Goal: Task Accomplishment & Management: Complete application form

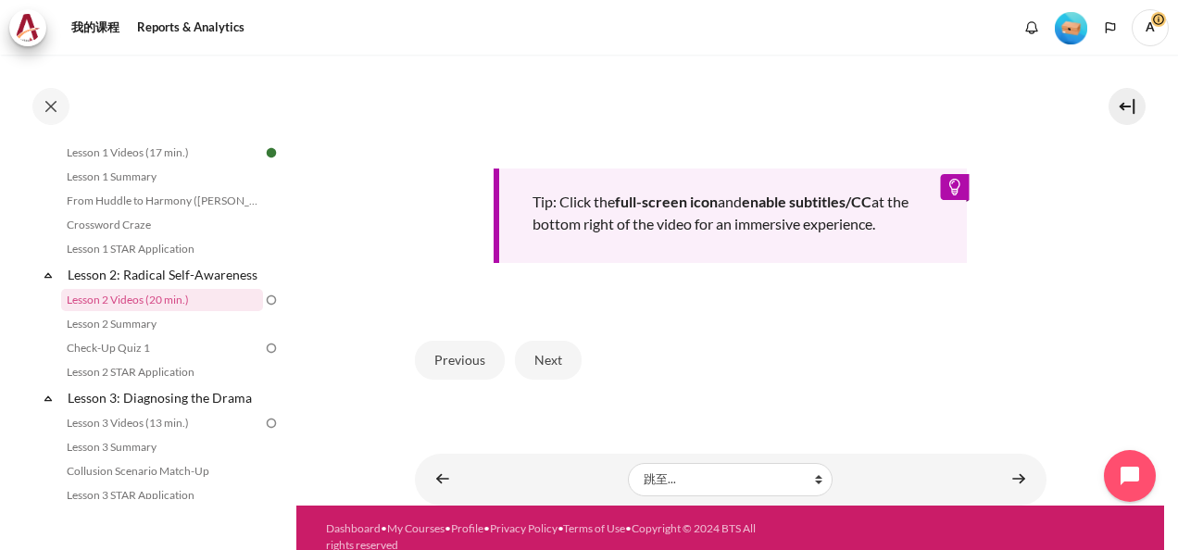
scroll to position [815, 0]
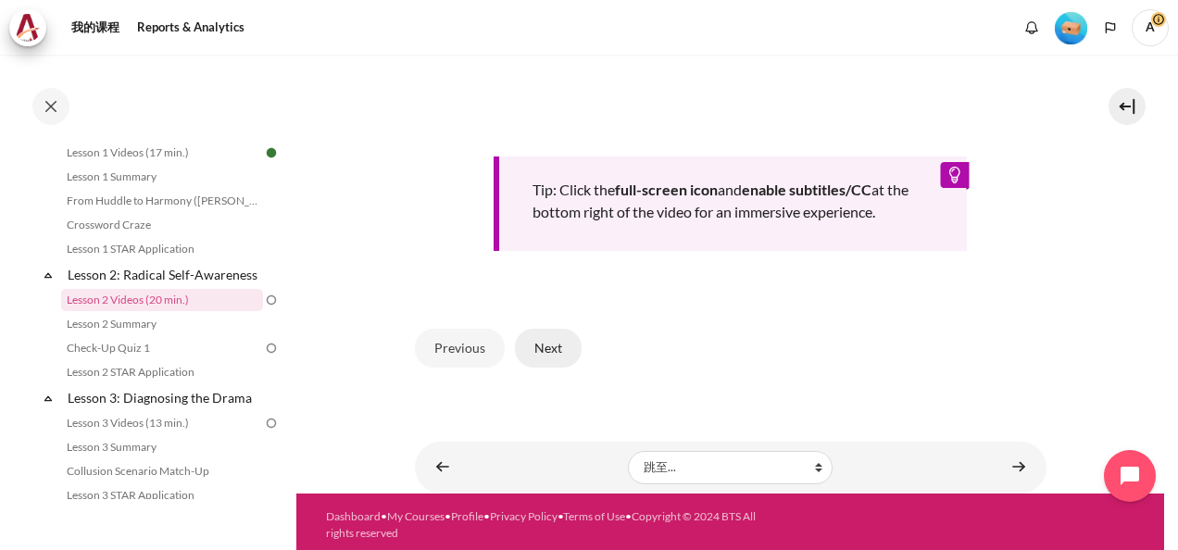
click at [550, 343] on button "Next" at bounding box center [548, 348] width 67 height 39
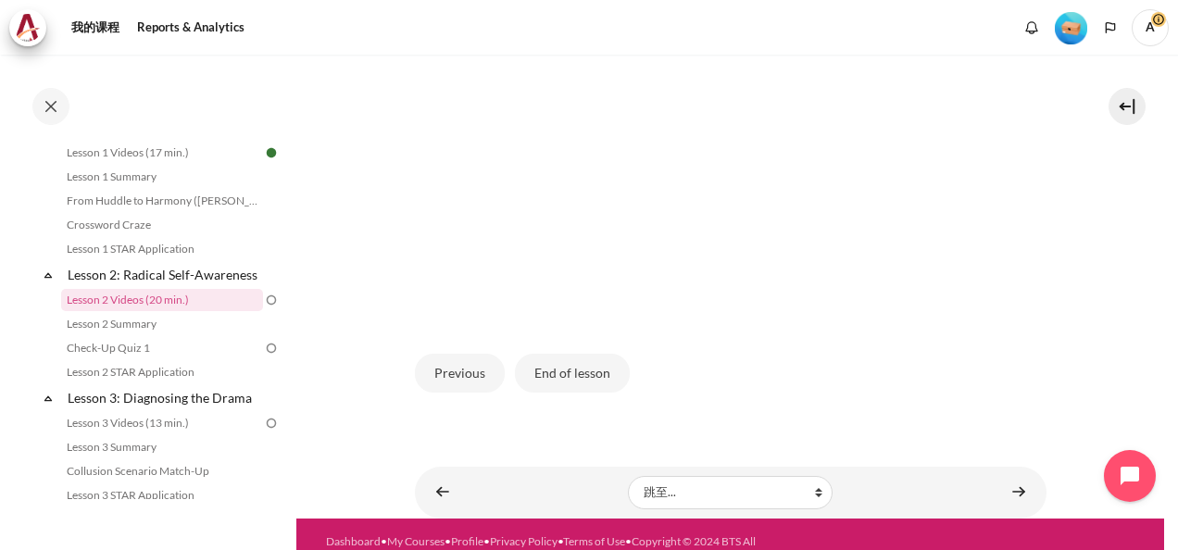
scroll to position [534, 0]
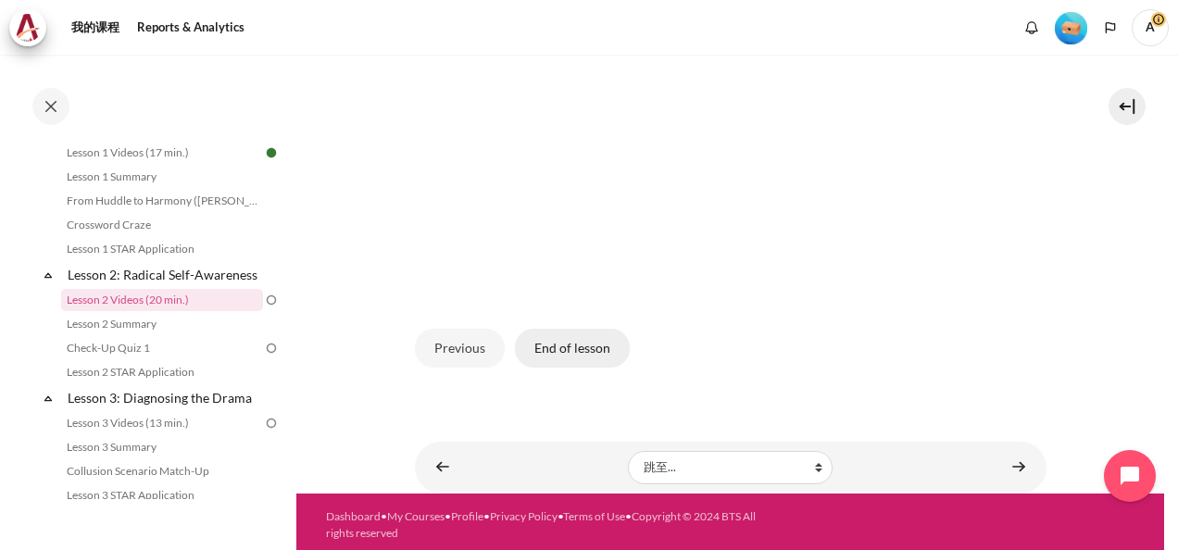
click at [587, 341] on button "End of lesson" at bounding box center [572, 348] width 115 height 39
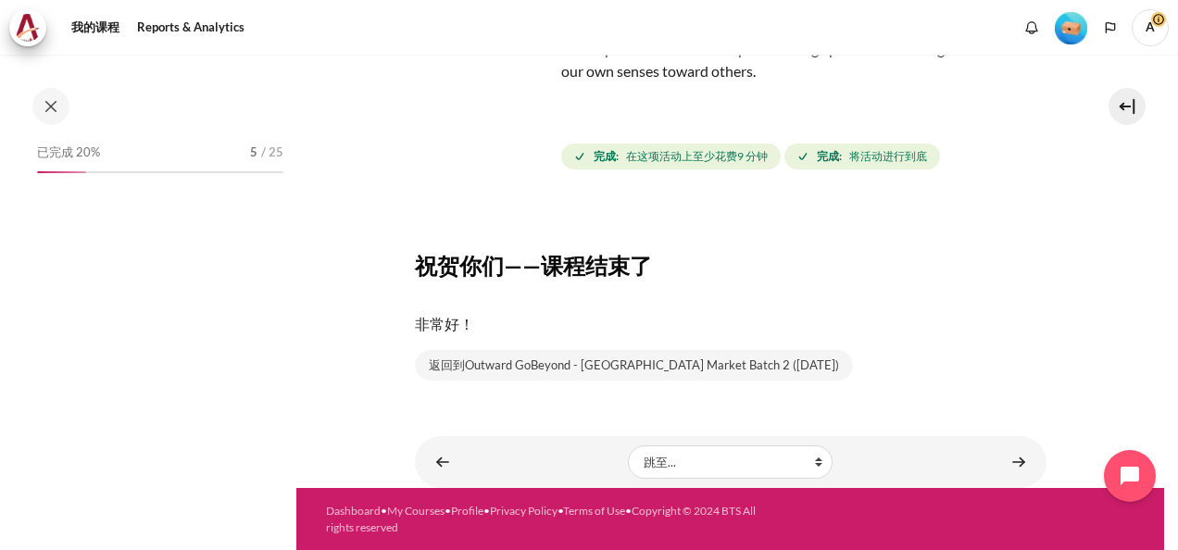
scroll to position [302, 0]
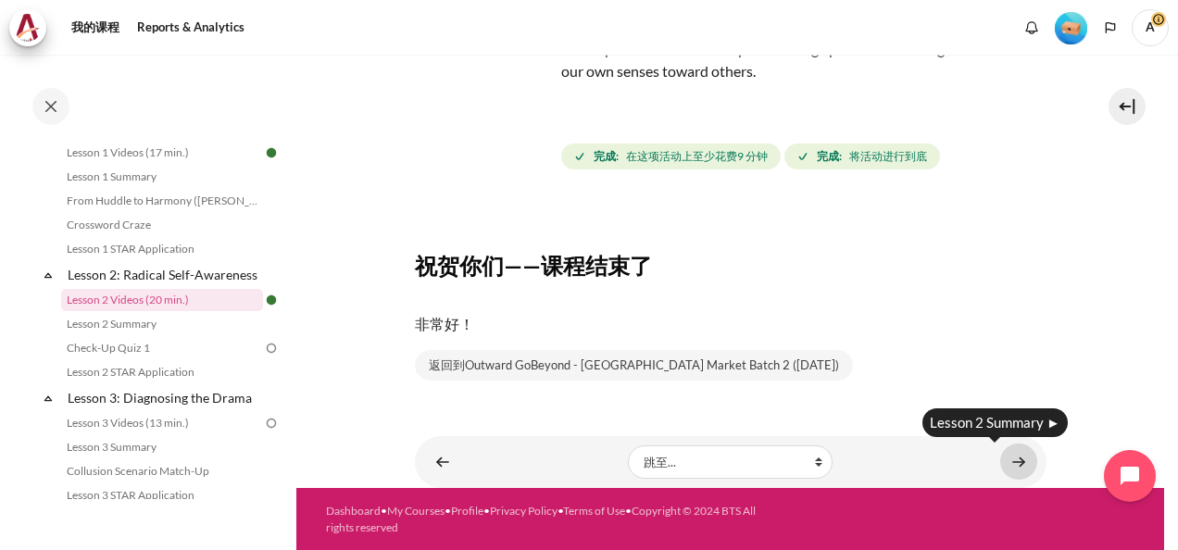
click at [1017, 466] on link "内容" at bounding box center [1019, 462] width 37 height 36
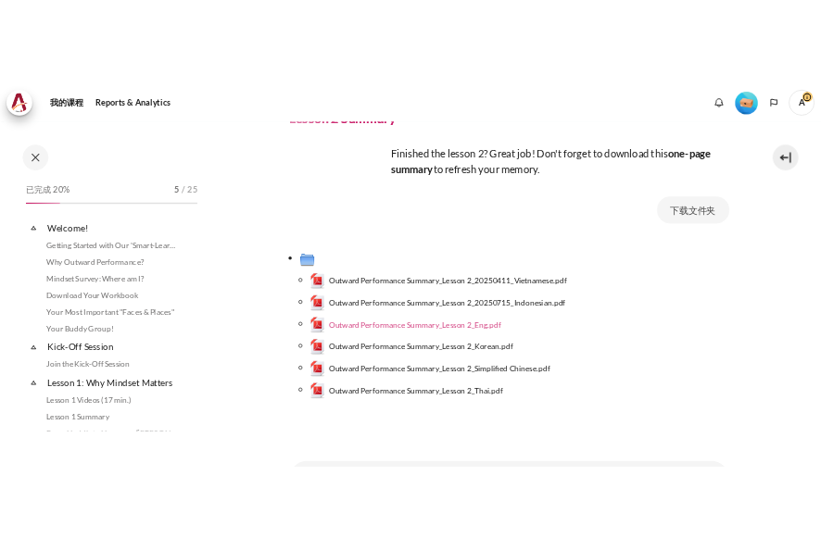
scroll to position [326, 0]
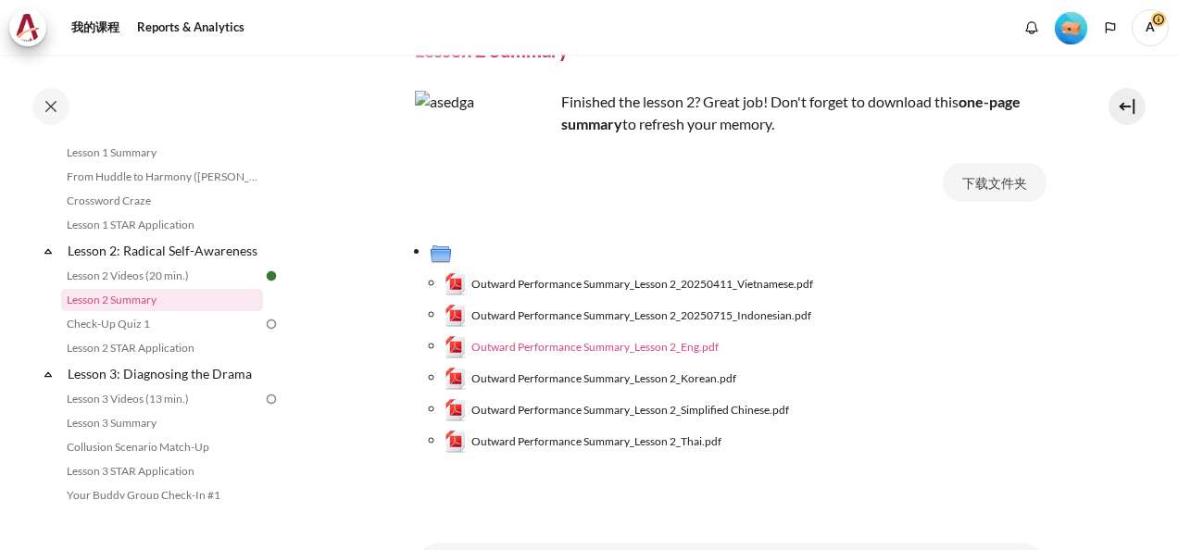
click at [595, 342] on span "Outward Performance Summary_Lesson 2_Eng.pdf" at bounding box center [595, 347] width 247 height 17
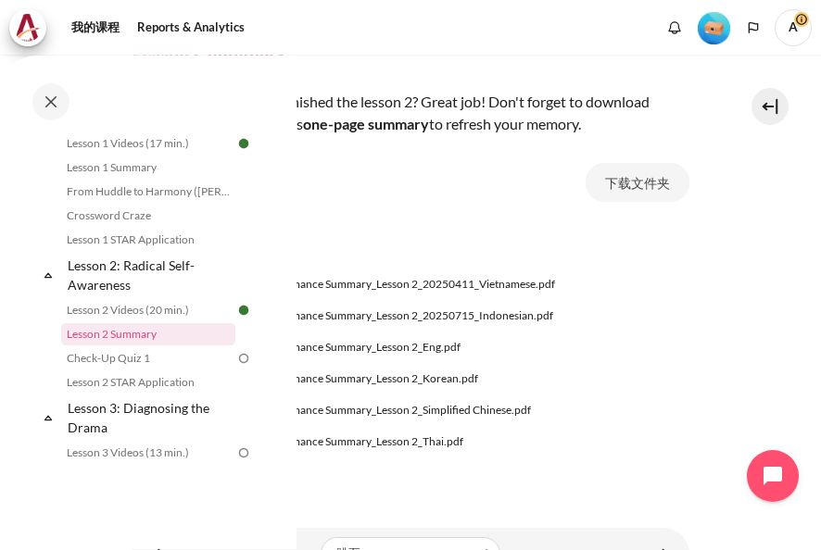
scroll to position [345, 0]
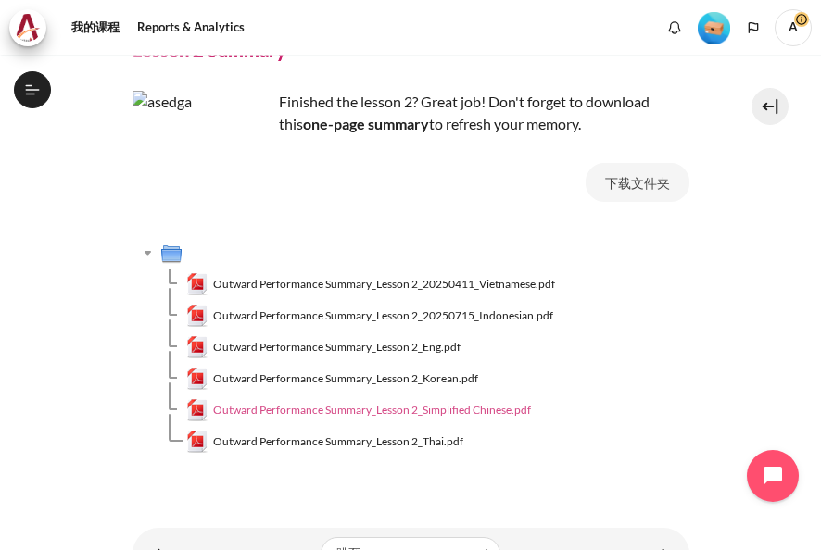
click at [336, 414] on span "Outward Performance Summary_Lesson 2_Simplified Chinese.pdf" at bounding box center [372, 410] width 318 height 17
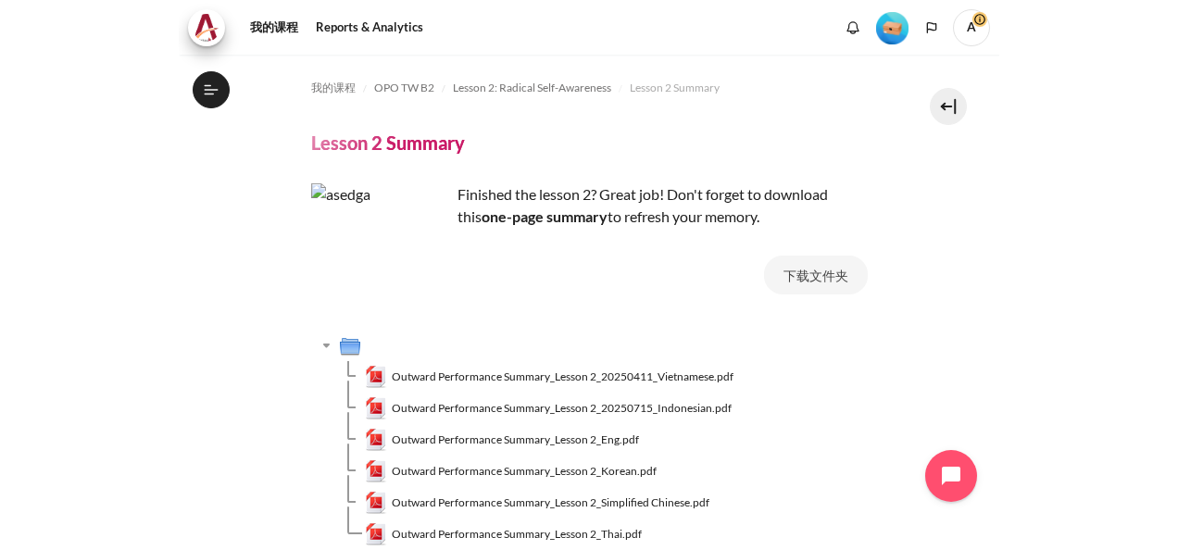
scroll to position [326, 0]
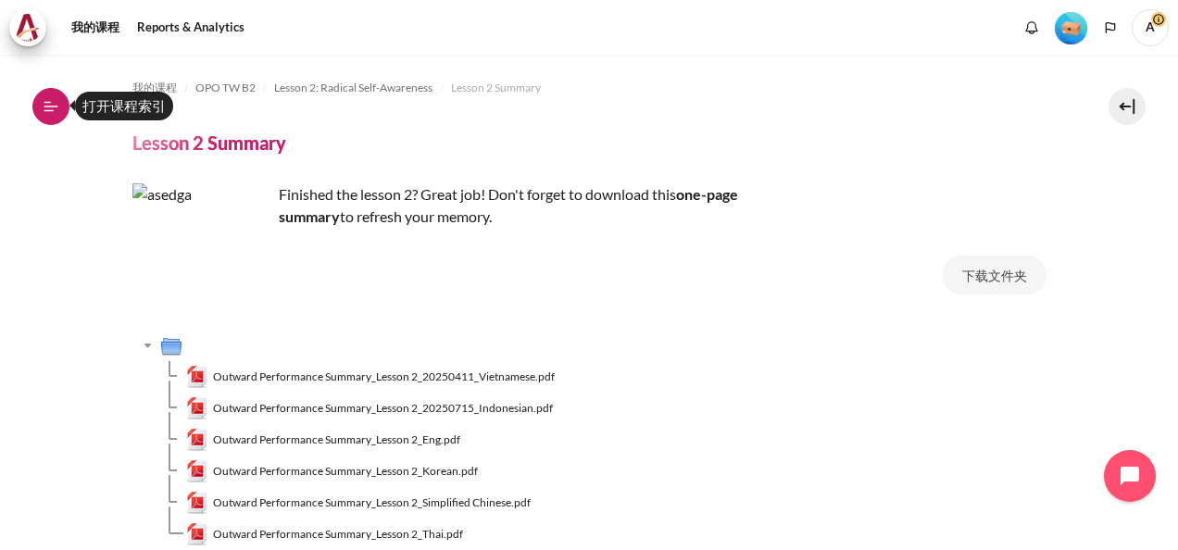
click at [62, 111] on button "打开课程索引" at bounding box center [50, 106] width 37 height 37
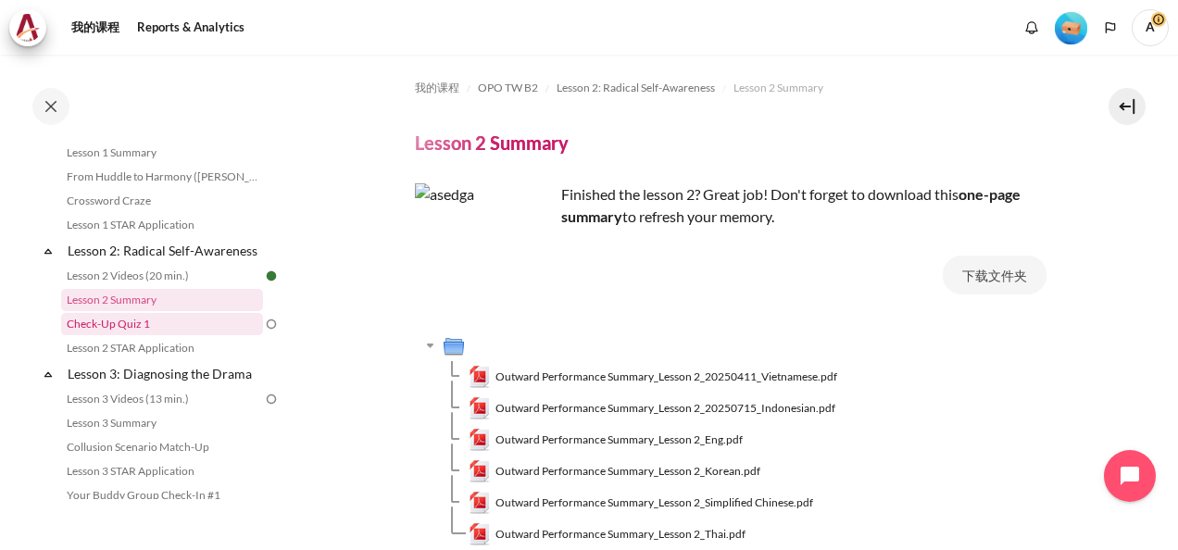
click at [150, 335] on link "Check-Up Quiz 1" at bounding box center [162, 324] width 202 height 22
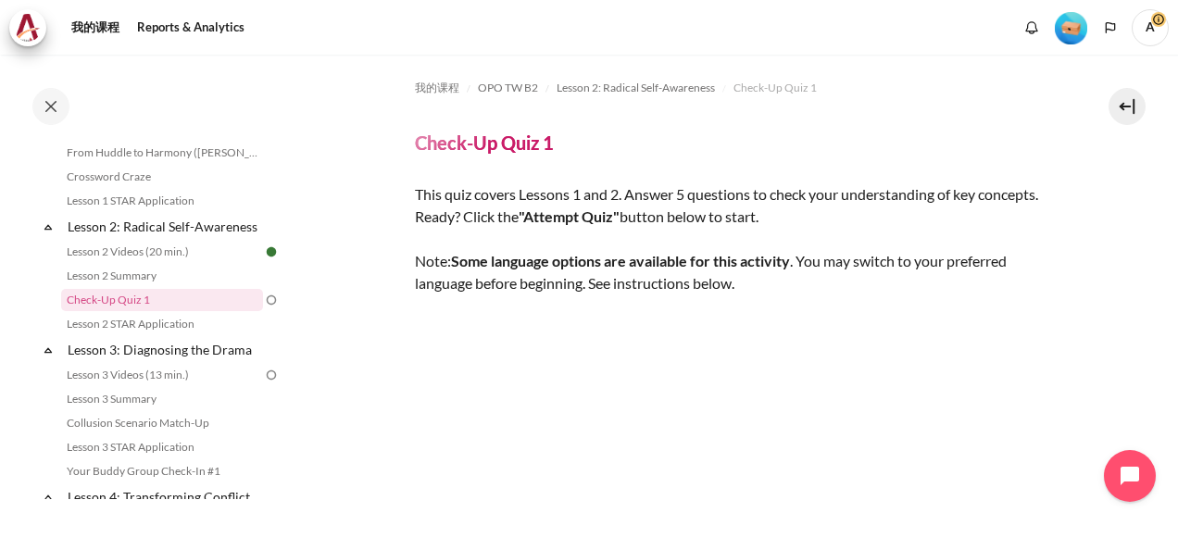
click at [847, 192] on div "This quiz covers Lessons 1 and 2. Answer 5 questions to check your understandin…" at bounding box center [731, 485] width 632 height 604
click at [702, 230] on div "This quiz covers Lessons 1 and 2. Answer 5 questions to check your understandin…" at bounding box center [731, 485] width 632 height 604
drag, startPoint x: 694, startPoint y: 252, endPoint x: 739, endPoint y: 252, distance: 45.4
click at [695, 252] on strong "Some language options are available for this activity" at bounding box center [620, 261] width 339 height 18
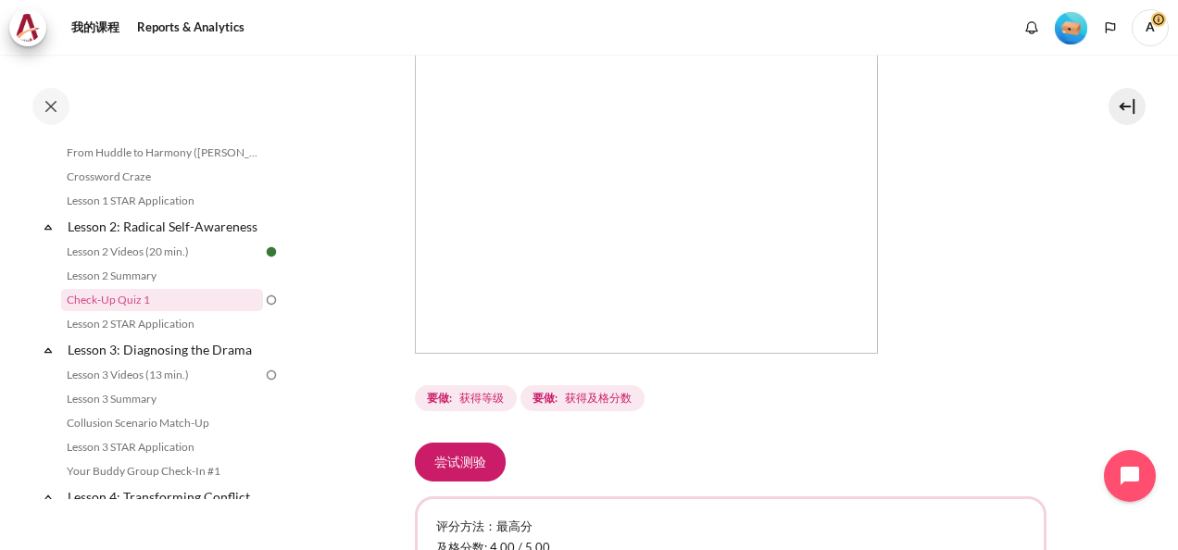
scroll to position [631, 0]
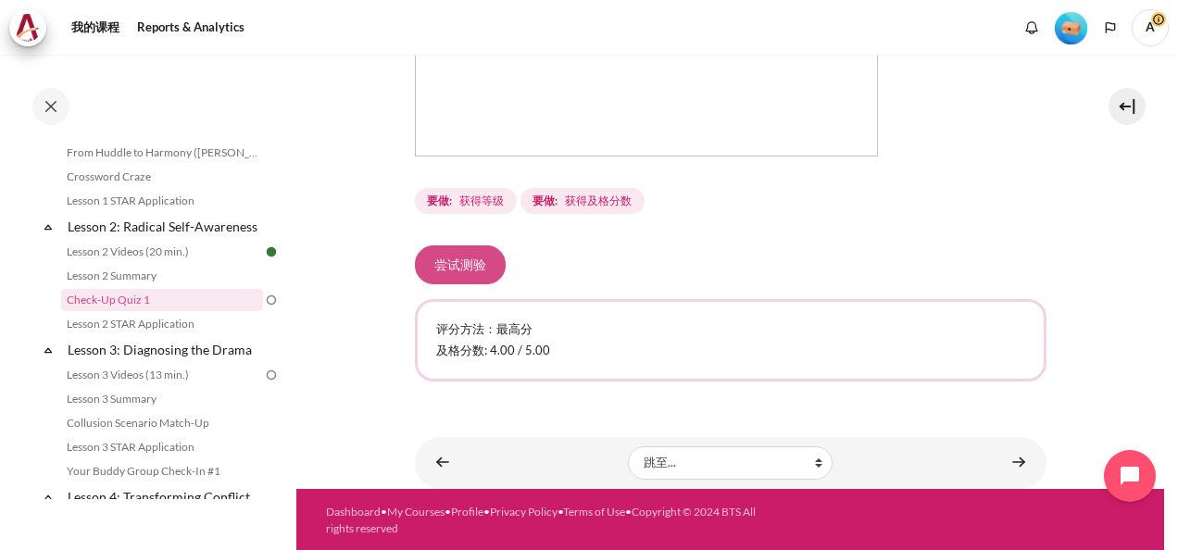
click at [471, 261] on button "尝试测验" at bounding box center [460, 265] width 91 height 39
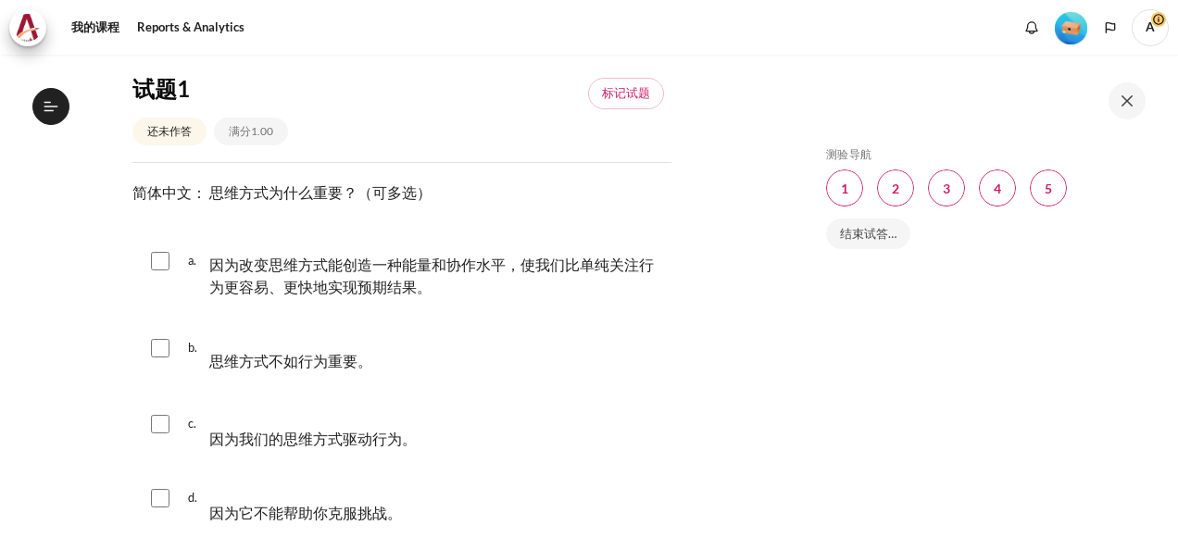
scroll to position [350, 0]
click at [157, 252] on input "内容" at bounding box center [160, 261] width 19 height 19
checkbox input "true"
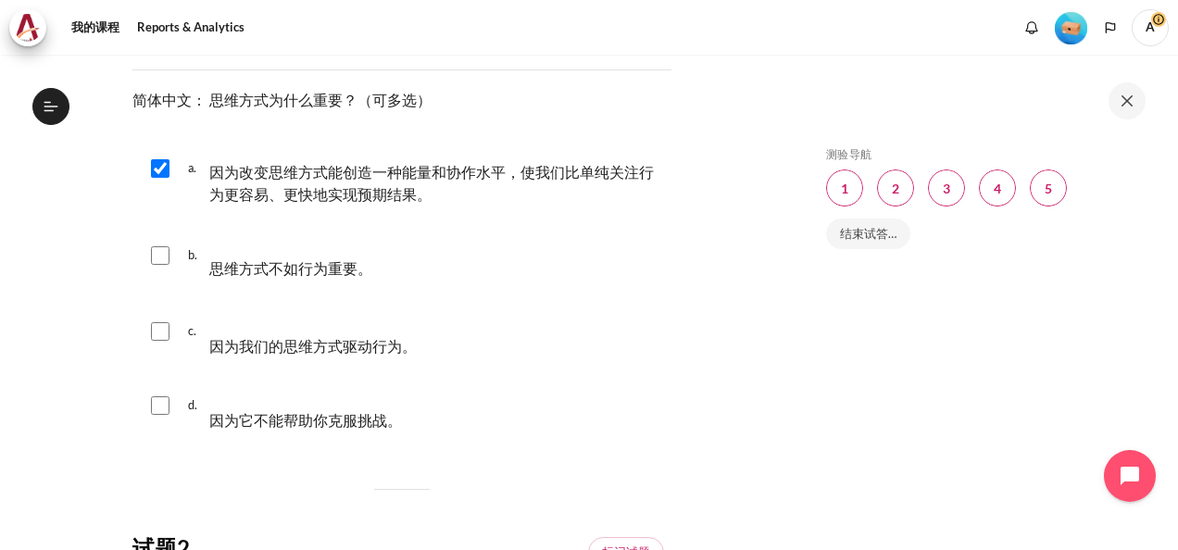
click at [164, 330] on input "内容" at bounding box center [160, 331] width 19 height 19
checkbox input "true"
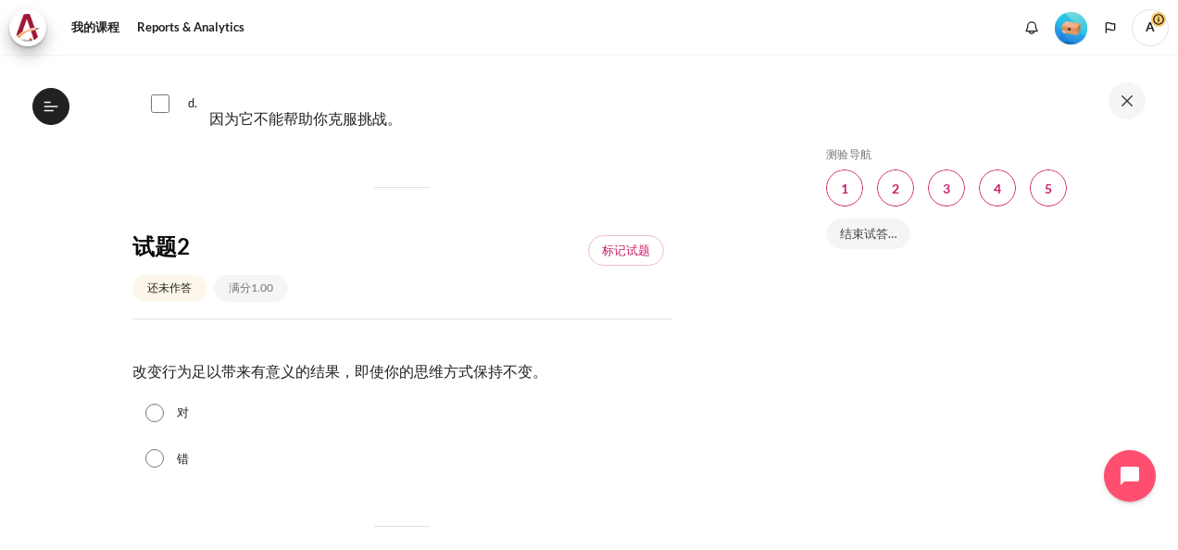
scroll to position [649, 0]
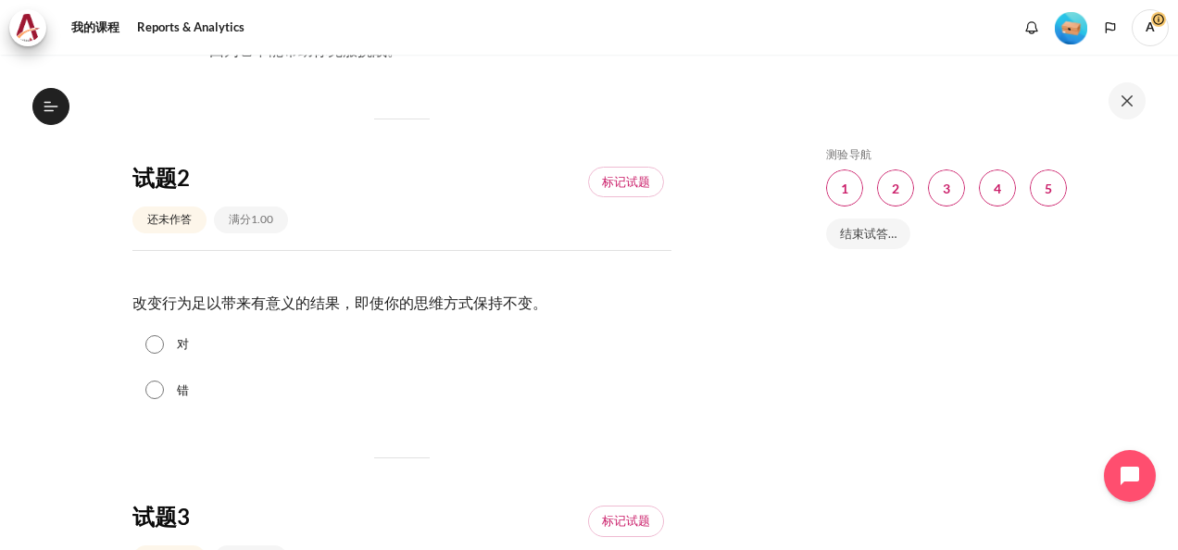
click at [154, 391] on input "错" at bounding box center [154, 390] width 19 height 19
radio input "true"
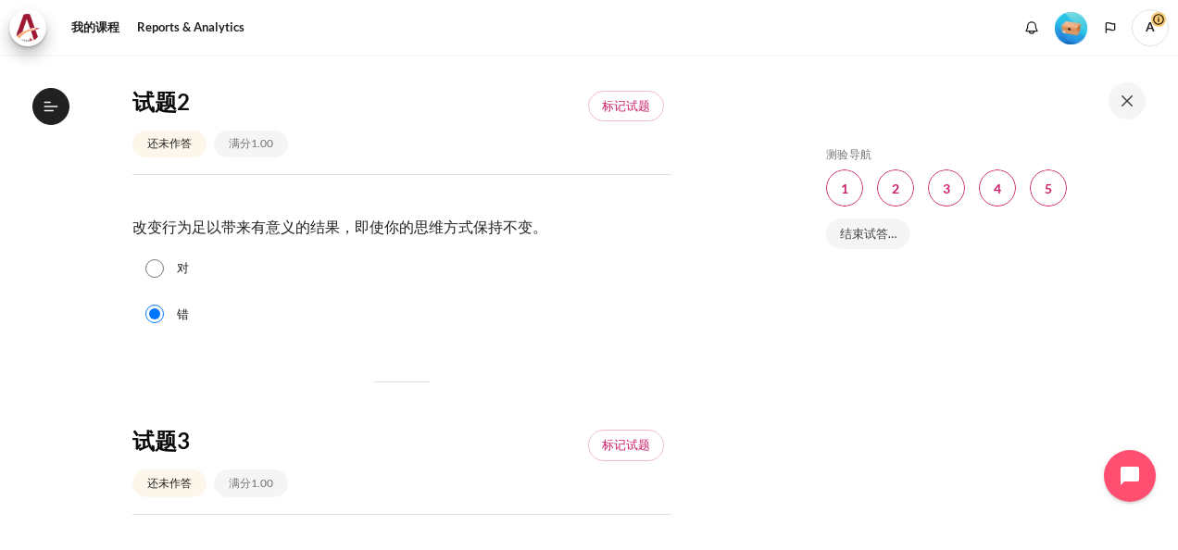
scroll to position [1019, 0]
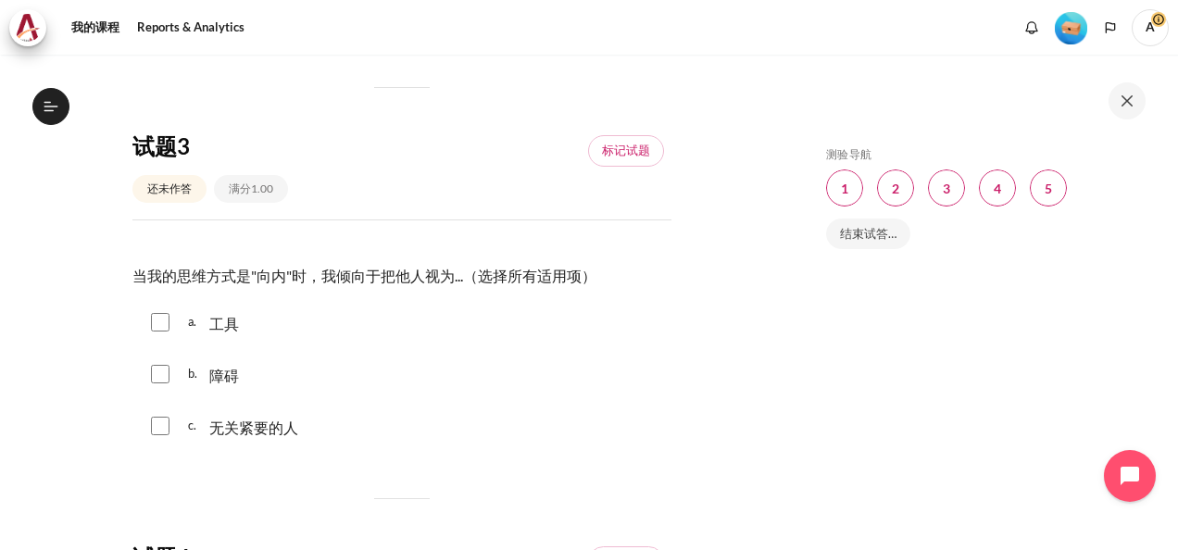
click at [167, 376] on input "内容" at bounding box center [160, 374] width 19 height 19
checkbox input "true"
click at [176, 330] on div "a. 工具" at bounding box center [401, 322] width 539 height 48
click at [157, 434] on div "c. 无关紧要的人" at bounding box center [401, 426] width 539 height 48
click at [167, 426] on input "内容" at bounding box center [160, 426] width 19 height 19
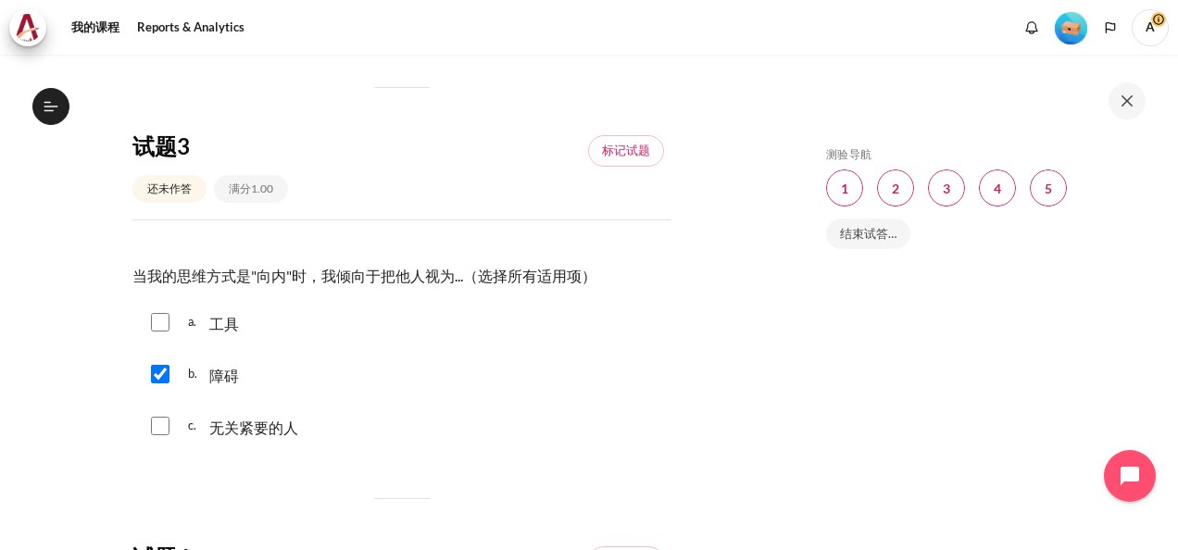
checkbox input "true"
click at [167, 320] on input "内容" at bounding box center [160, 322] width 19 height 19
checkbox input "true"
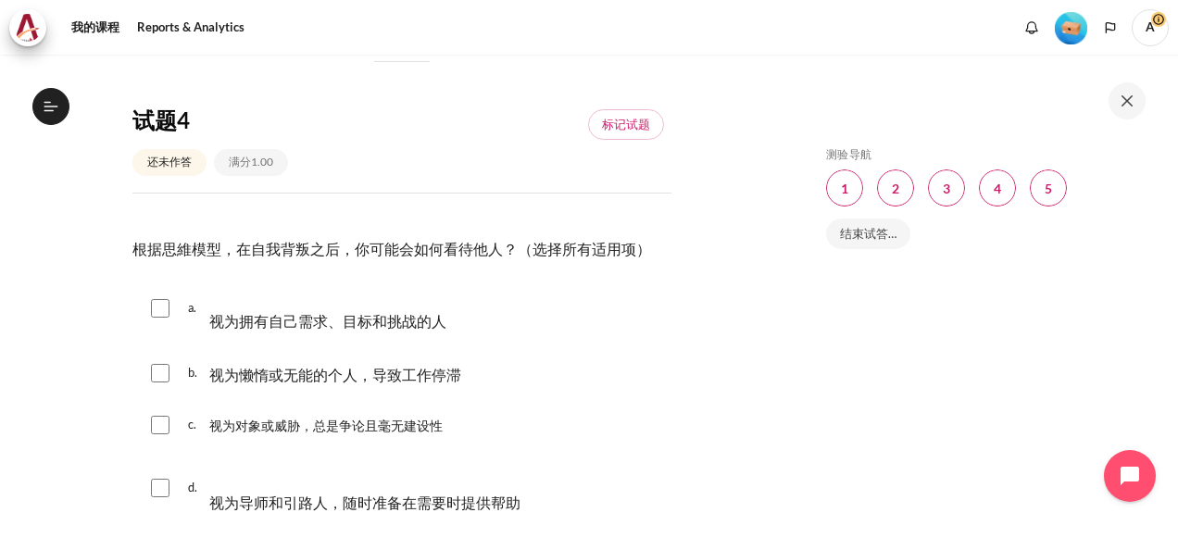
scroll to position [1482, 0]
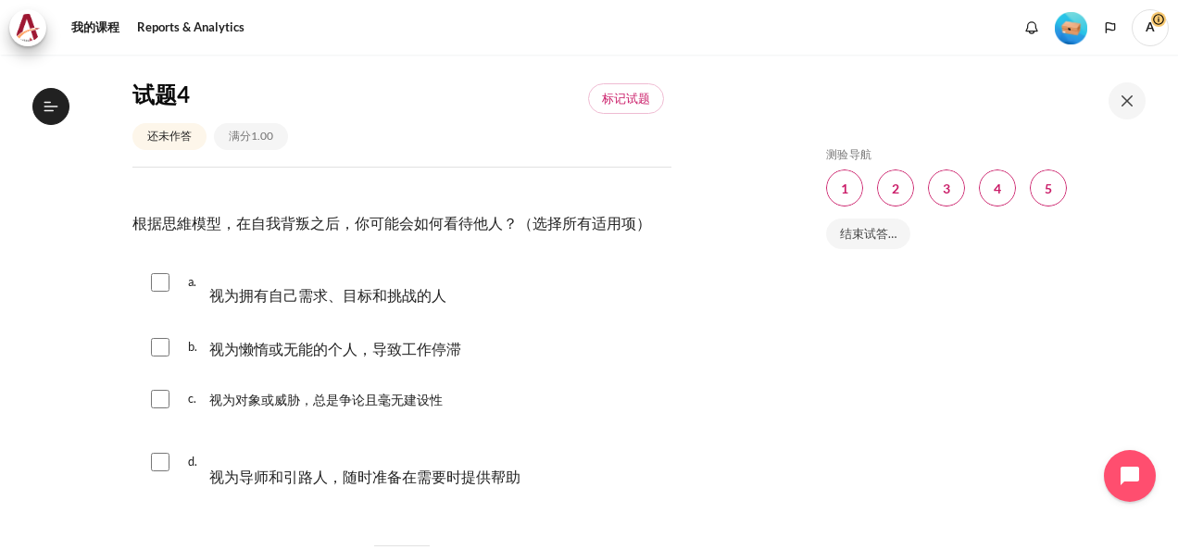
click at [159, 348] on input "内容" at bounding box center [160, 347] width 19 height 19
checkbox input "true"
click at [154, 400] on input "内容" at bounding box center [160, 399] width 19 height 19
checkbox input "true"
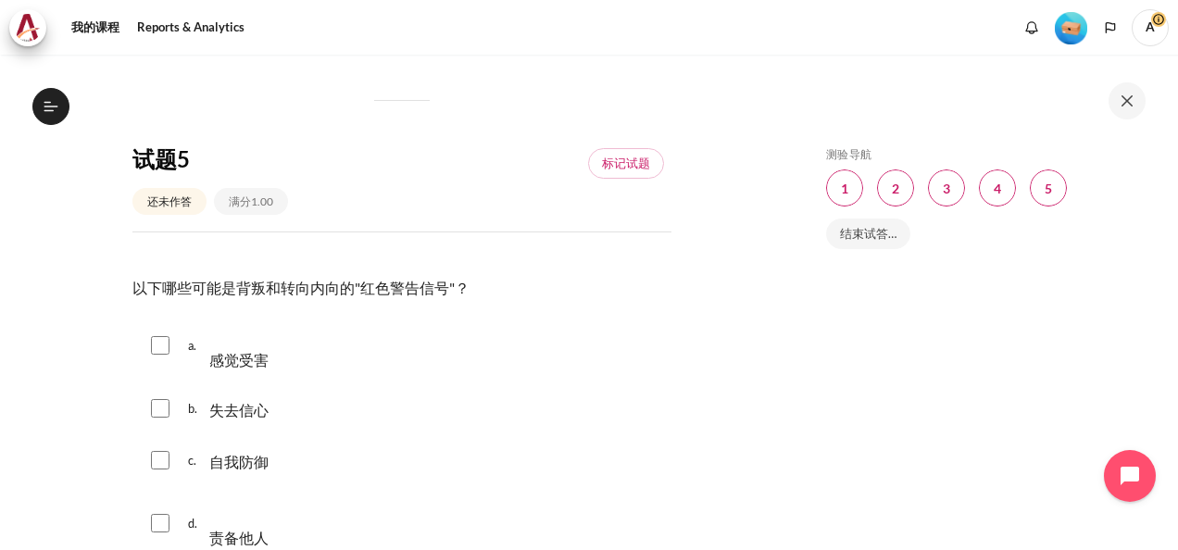
scroll to position [1946, 0]
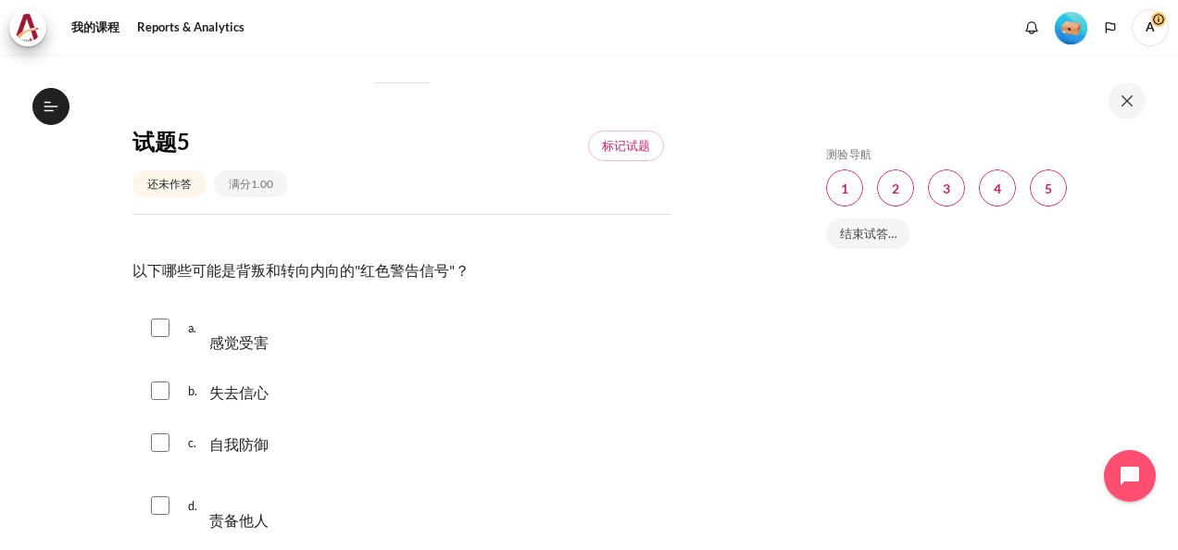
click at [164, 332] on input "内容" at bounding box center [160, 328] width 19 height 19
checkbox input "true"
click at [172, 395] on div "b. 失去信心" at bounding box center [401, 391] width 539 height 48
click at [175, 434] on div "c. 自我防御" at bounding box center [401, 443] width 539 height 48
click at [158, 402] on div "b. 失去信心" at bounding box center [401, 391] width 539 height 48
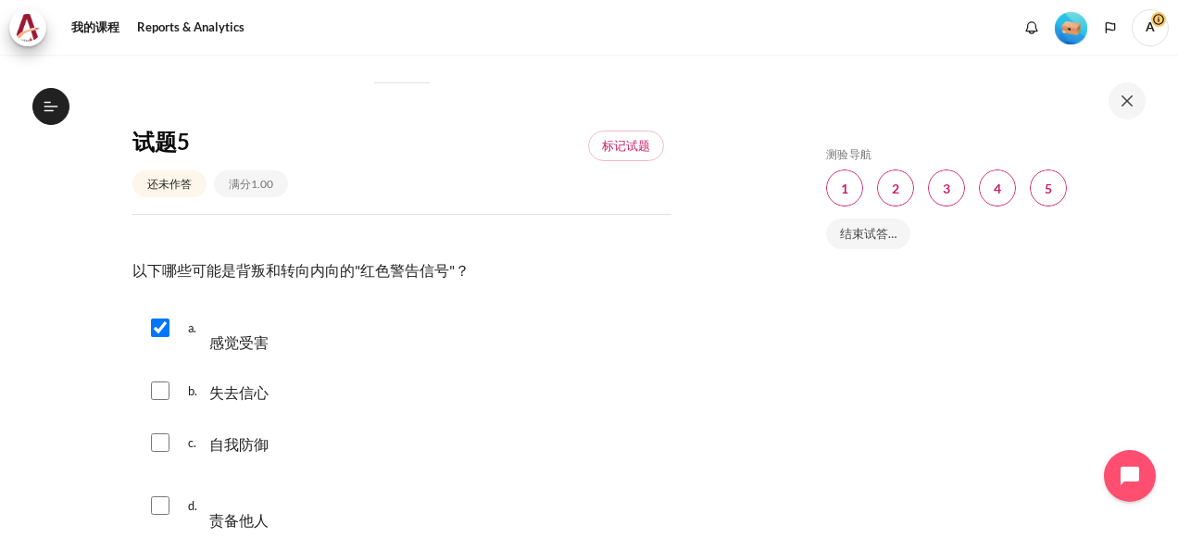
click at [157, 391] on input "内容" at bounding box center [160, 391] width 19 height 19
checkbox input "true"
click at [169, 434] on input "内容" at bounding box center [160, 443] width 19 height 19
checkbox input "true"
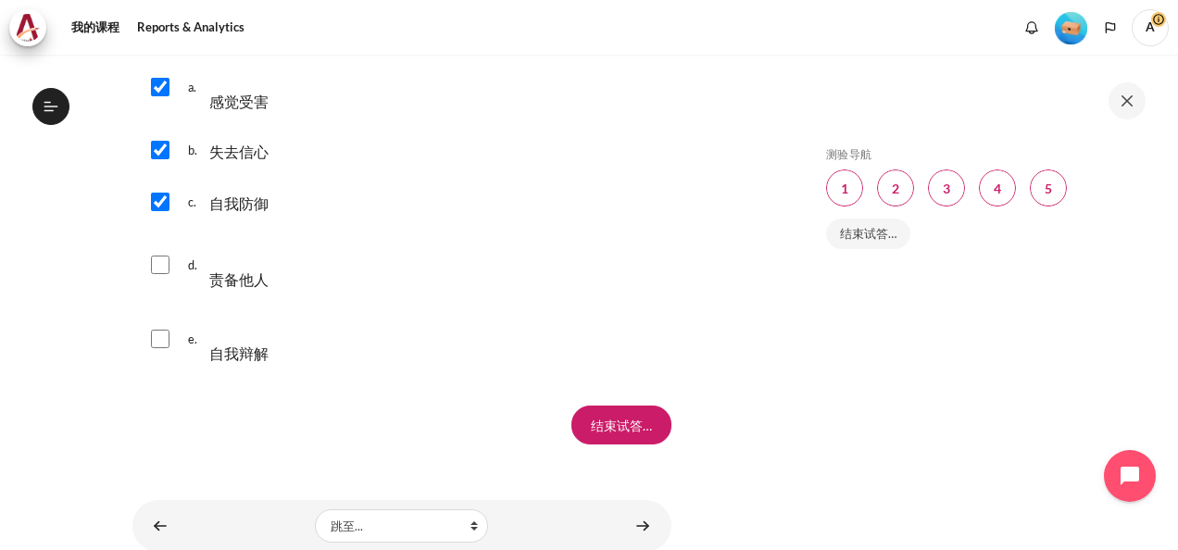
scroll to position [2223, 0]
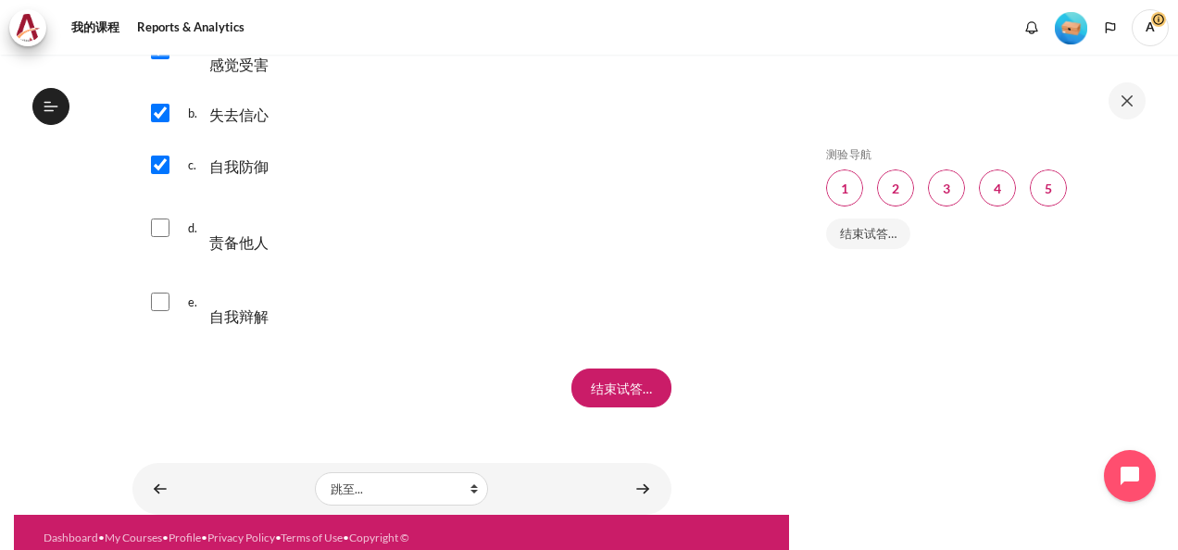
click at [157, 232] on input "内容" at bounding box center [160, 228] width 19 height 19
checkbox input "true"
click at [166, 311] on div "e. 自我辩解" at bounding box center [401, 302] width 539 height 70
click at [619, 385] on input "结束试答…" at bounding box center [622, 388] width 100 height 39
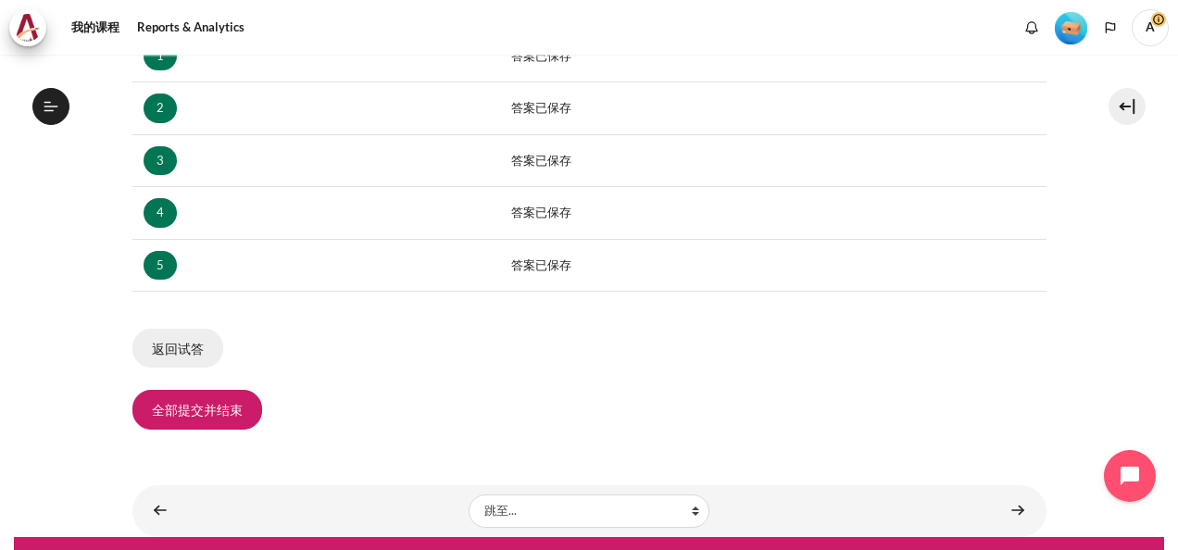
scroll to position [350, 0]
click at [182, 348] on button "返回试答" at bounding box center [177, 348] width 91 height 39
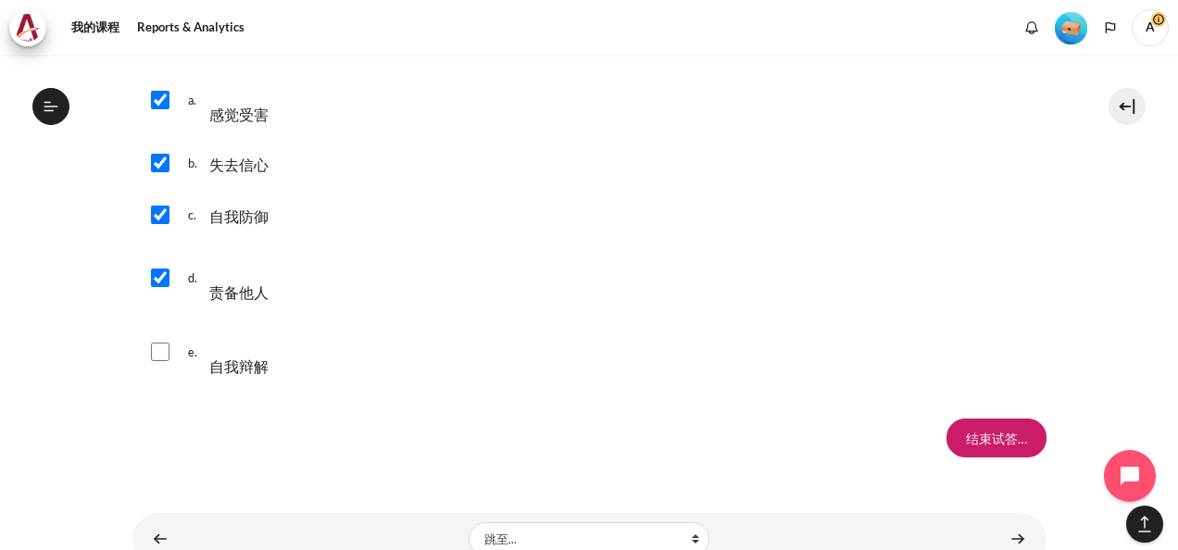
scroll to position [2210, 0]
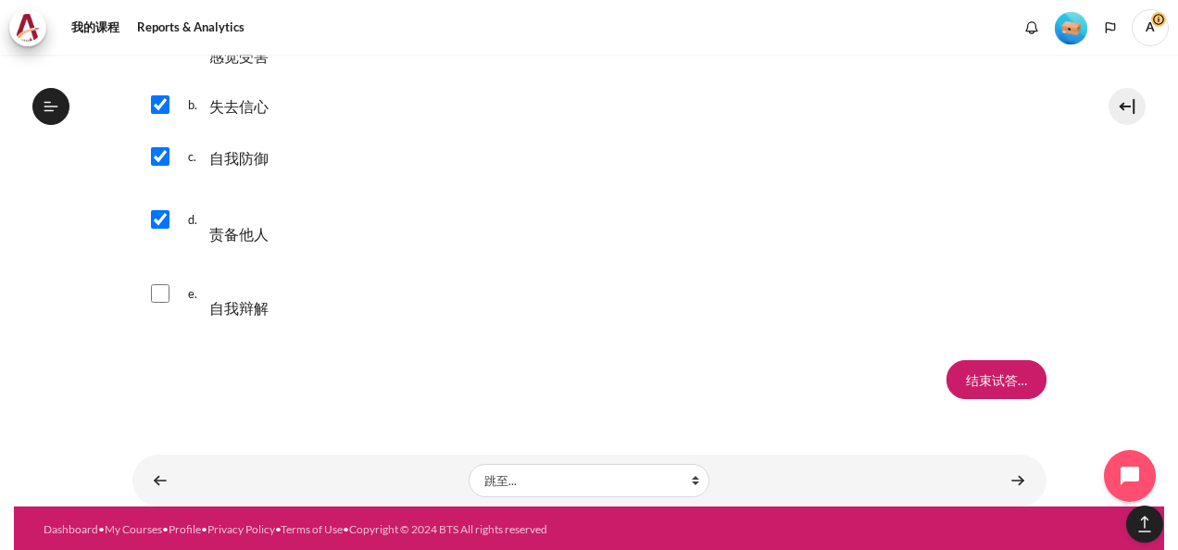
click at [152, 290] on input "内容" at bounding box center [160, 293] width 19 height 19
checkbox input "true"
click at [983, 369] on input "结束试答…" at bounding box center [997, 379] width 100 height 39
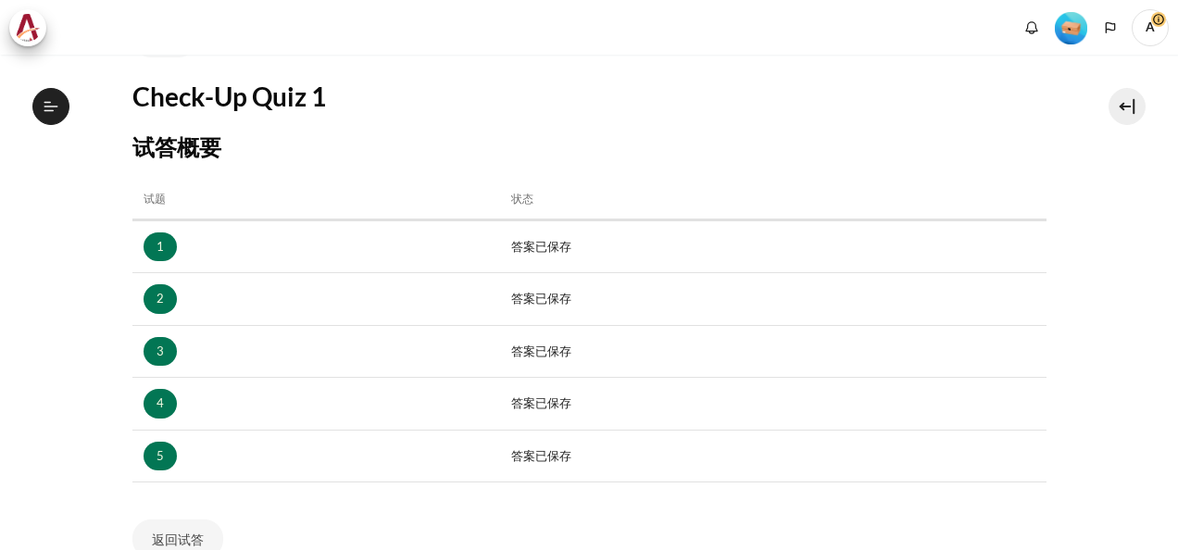
scroll to position [399, 0]
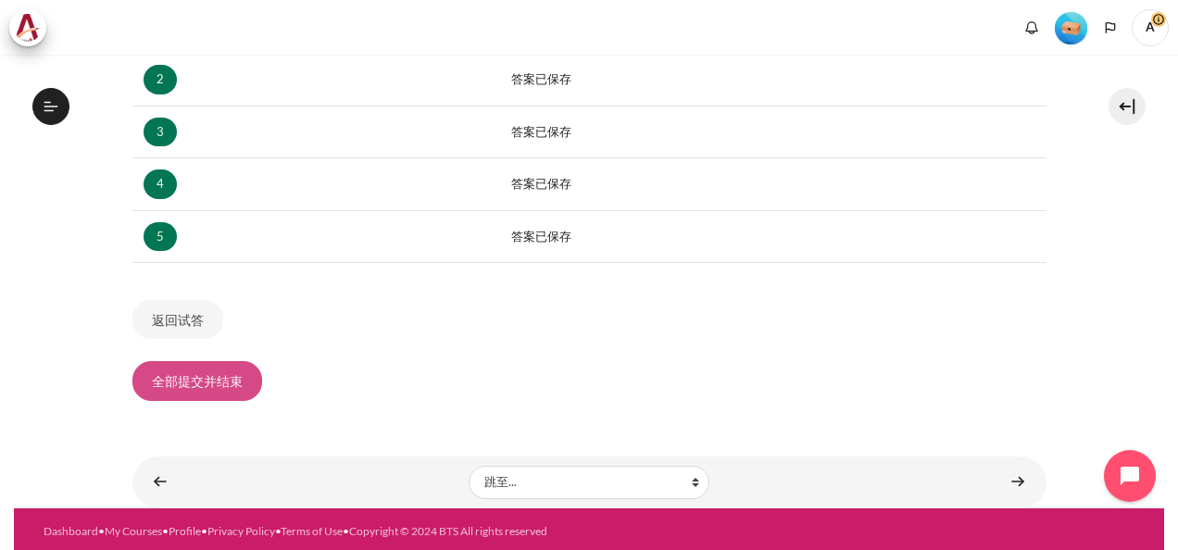
click at [235, 374] on button "全部提交并结束" at bounding box center [197, 380] width 130 height 39
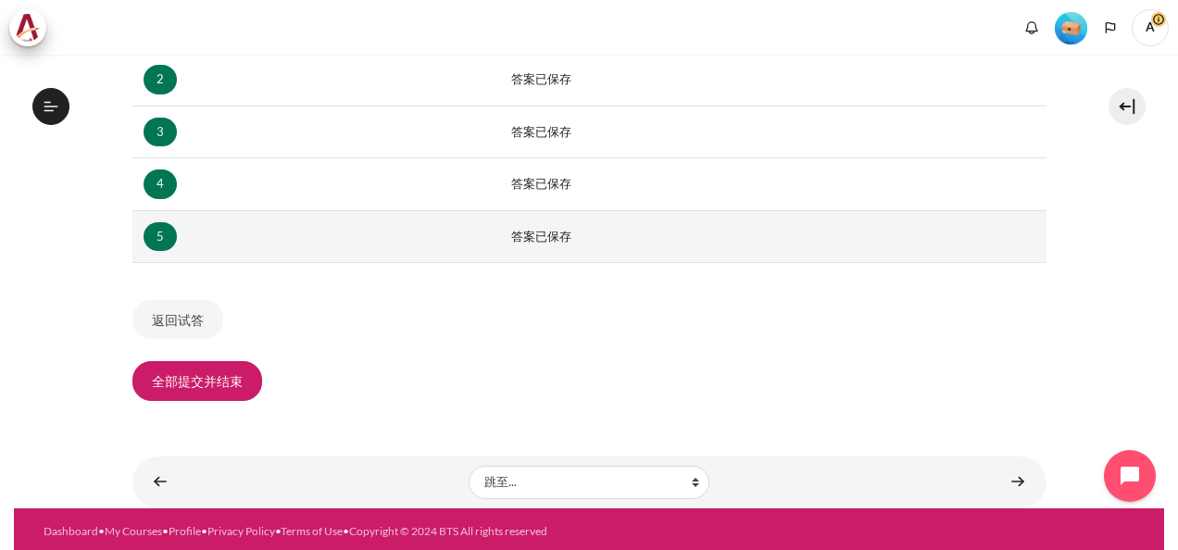
scroll to position [350, 0]
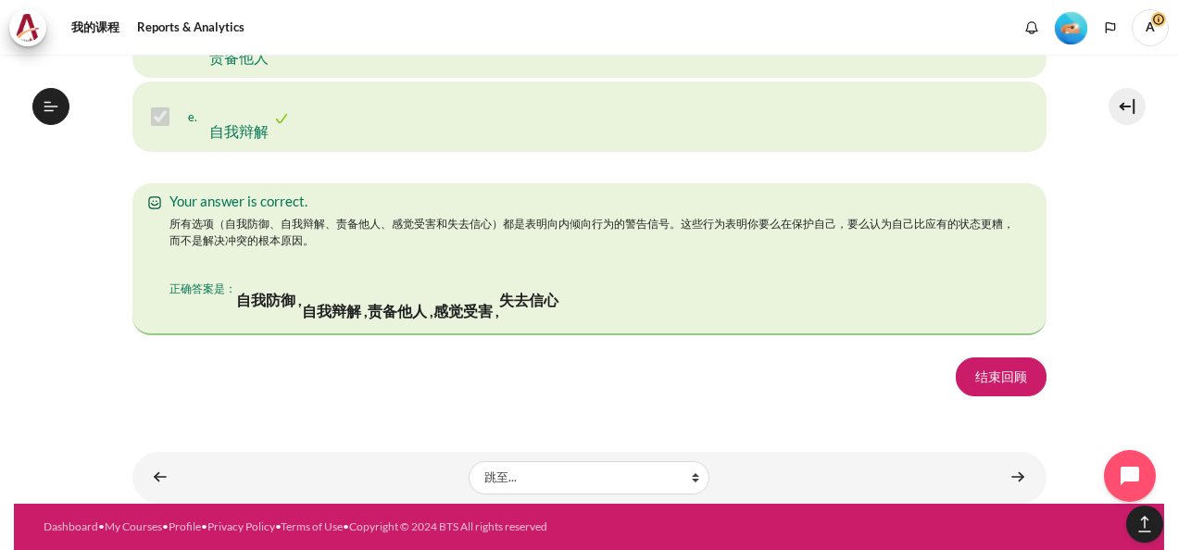
scroll to position [3613, 0]
click at [1002, 392] on link "结束回顾" at bounding box center [1001, 377] width 91 height 39
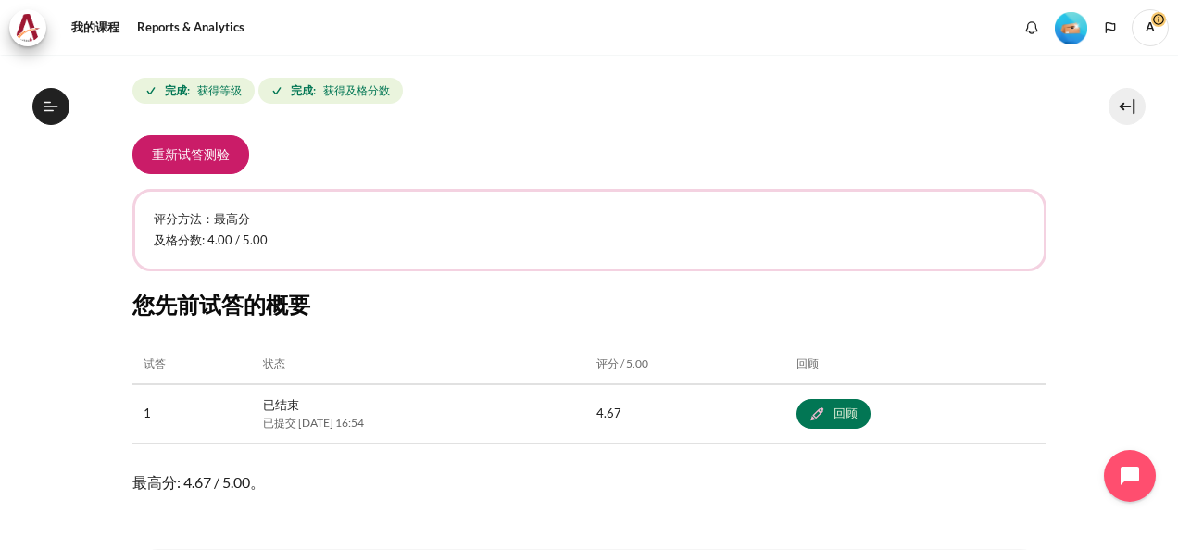
scroll to position [836, 0]
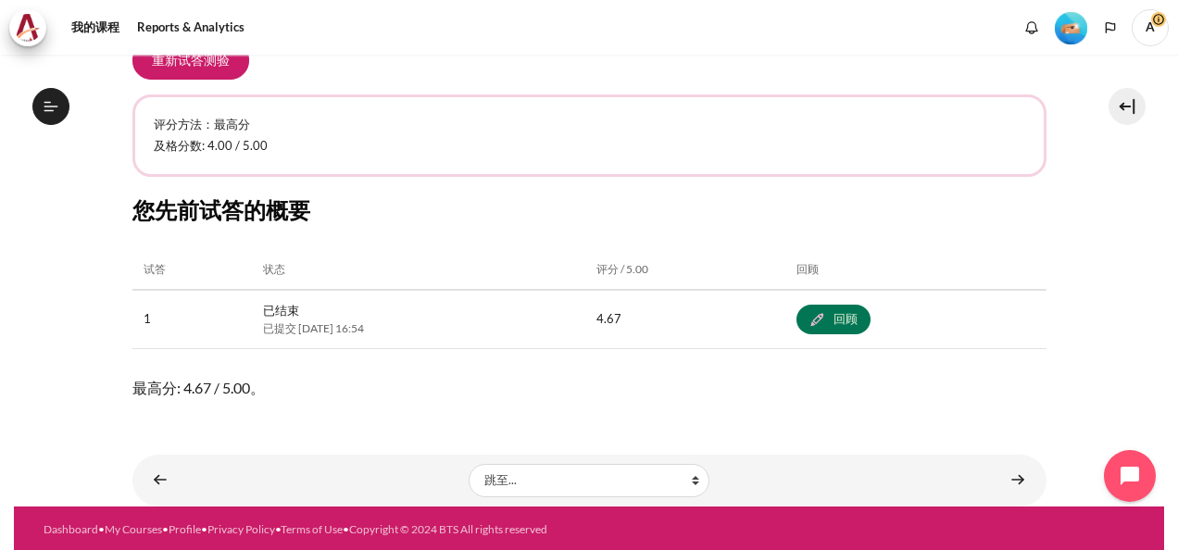
click at [326, 386] on span "最高分: 4.67 / 5.00。" at bounding box center [589, 388] width 914 height 22
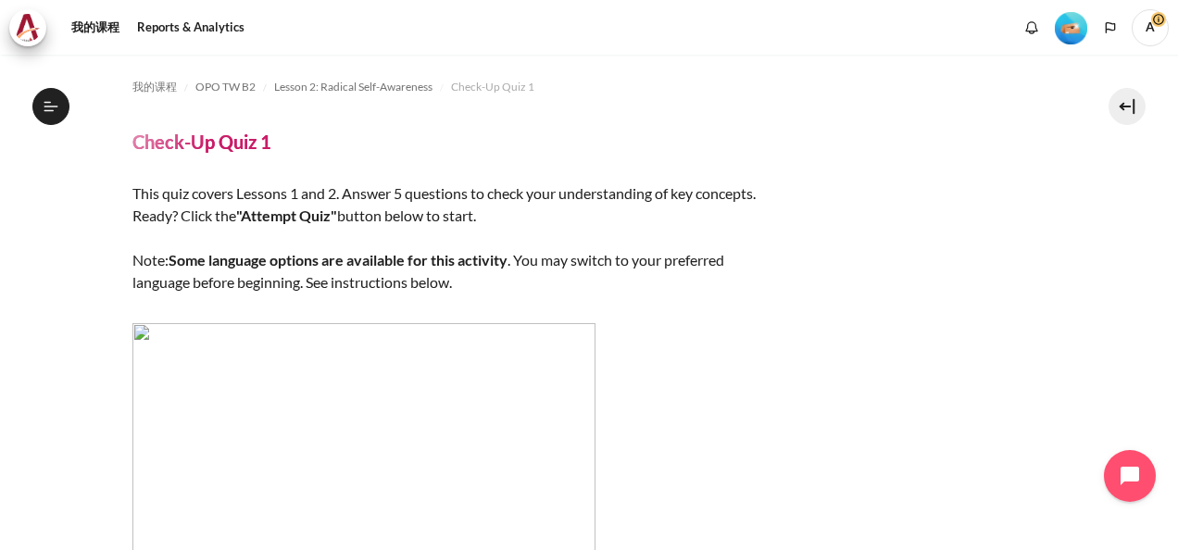
scroll to position [0, 0]
click at [59, 103] on button "打开课程索引" at bounding box center [50, 106] width 37 height 37
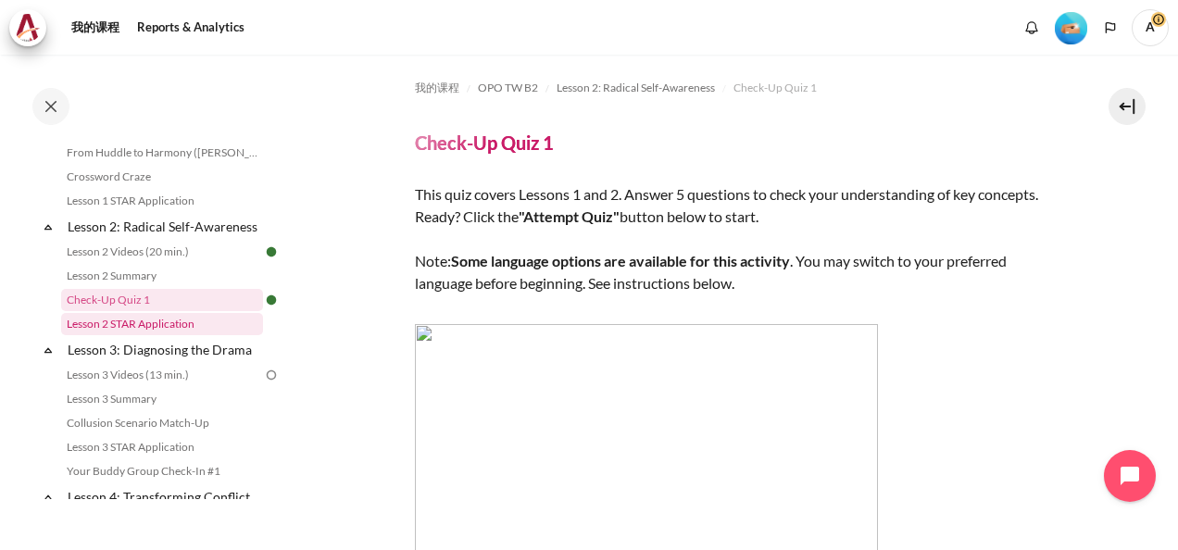
click at [177, 335] on link "Lesson 2 STAR Application" at bounding box center [162, 324] width 202 height 22
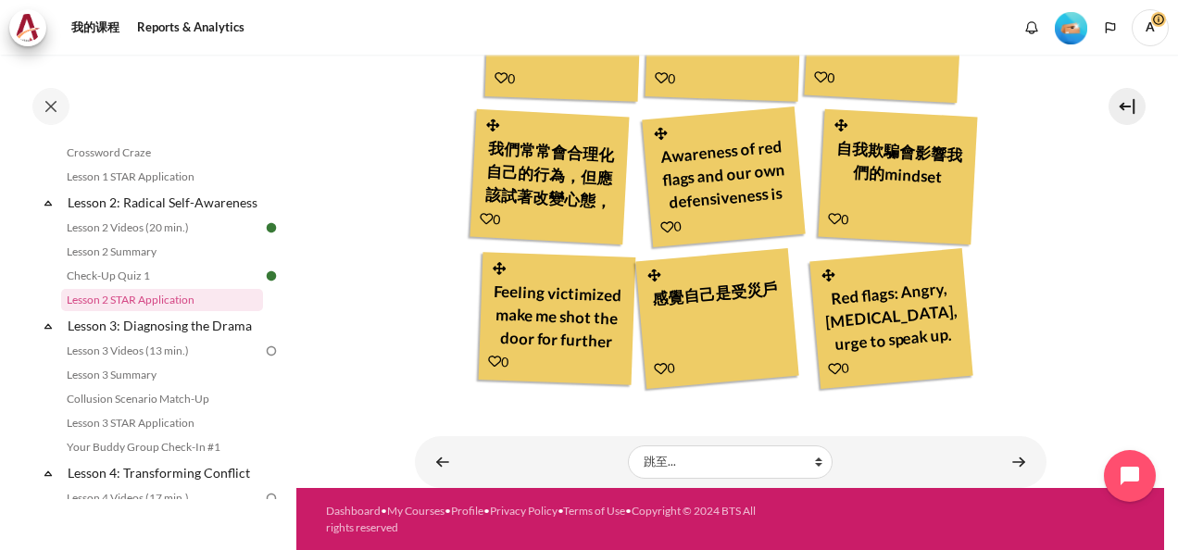
scroll to position [491, 0]
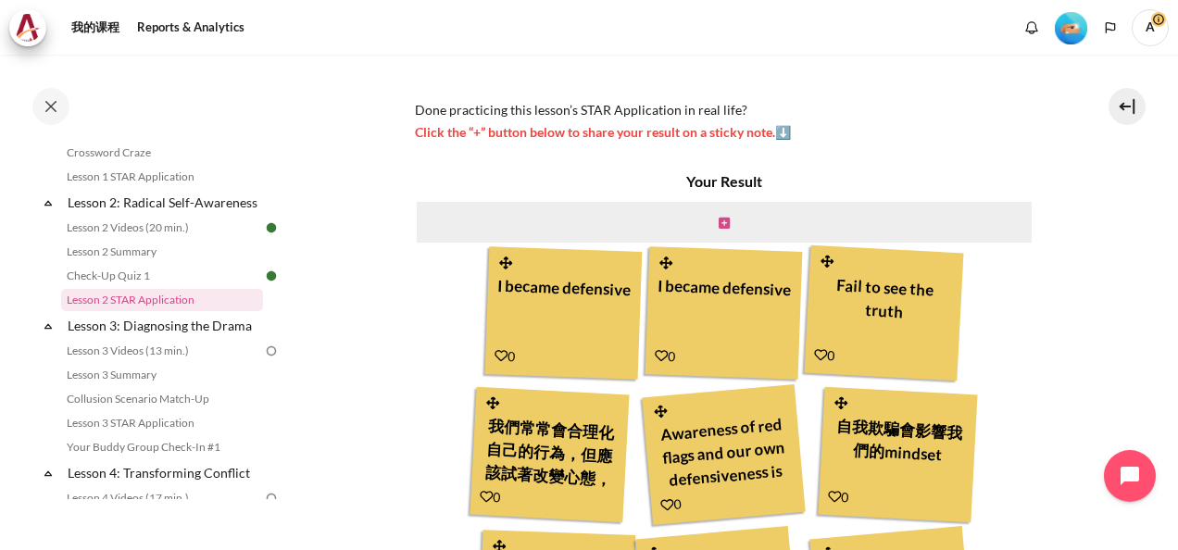
drag, startPoint x: 719, startPoint y: 213, endPoint x: 783, endPoint y: 245, distance: 71.3
click at [719, 214] on link "内容" at bounding box center [724, 222] width 11 height 18
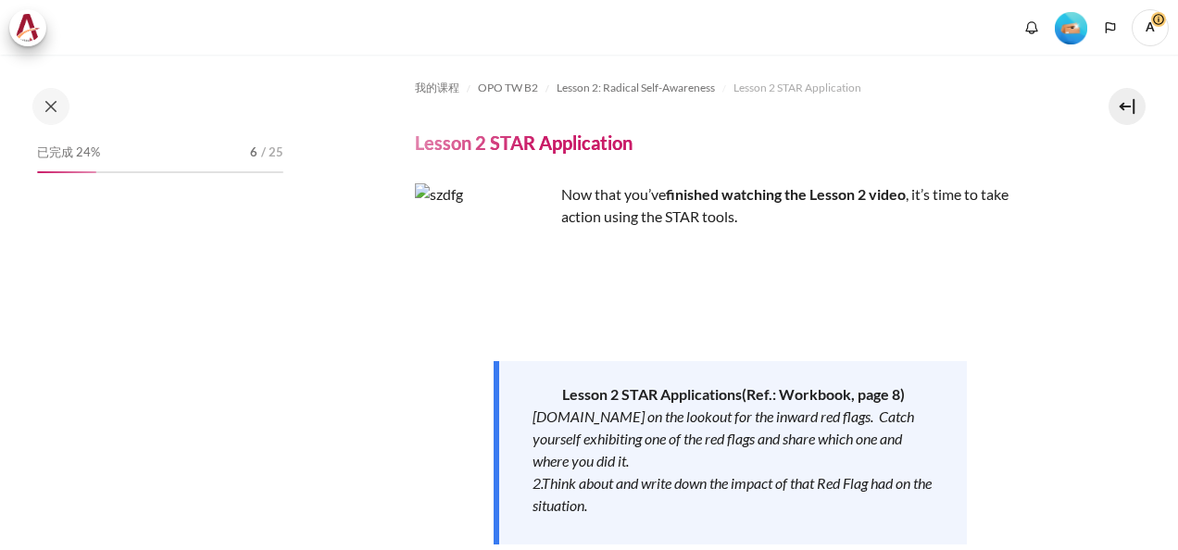
scroll to position [371, 0]
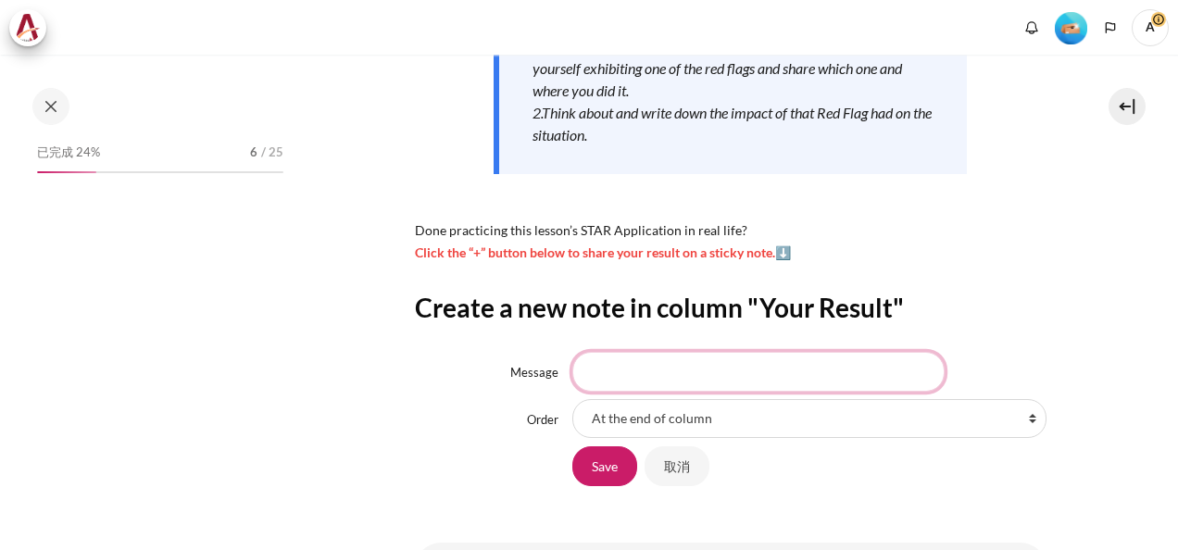
click at [641, 380] on input "Message" at bounding box center [759, 371] width 372 height 39
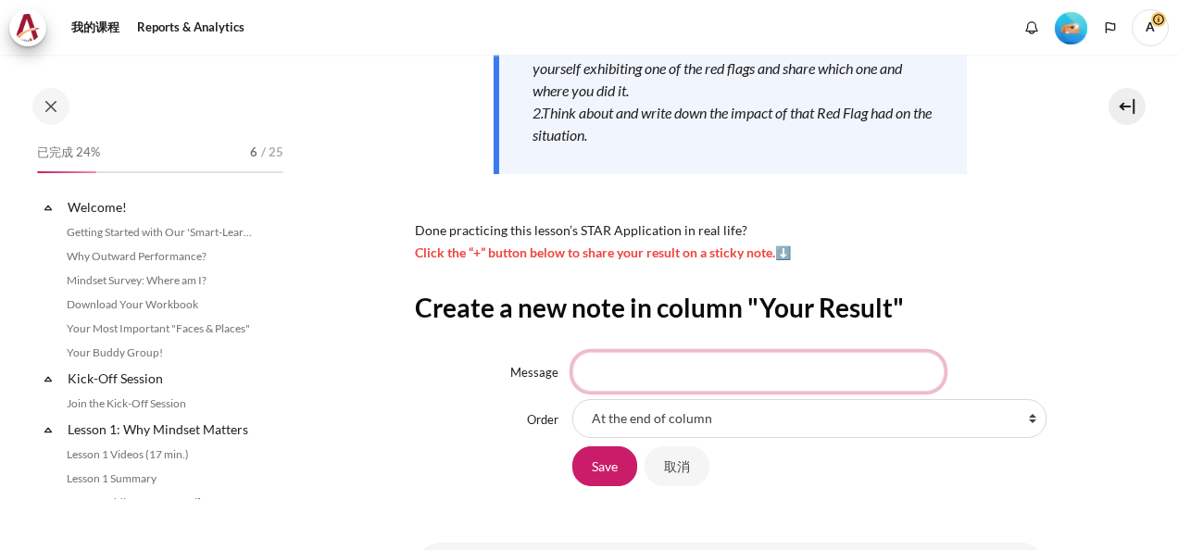
scroll to position [374, 0]
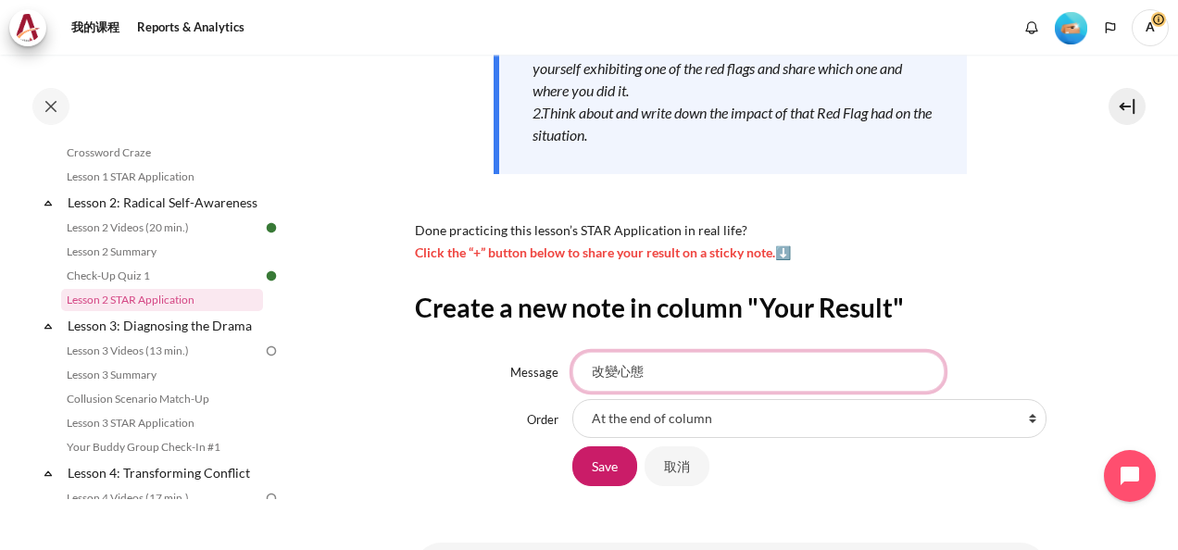
type input "改變心態"
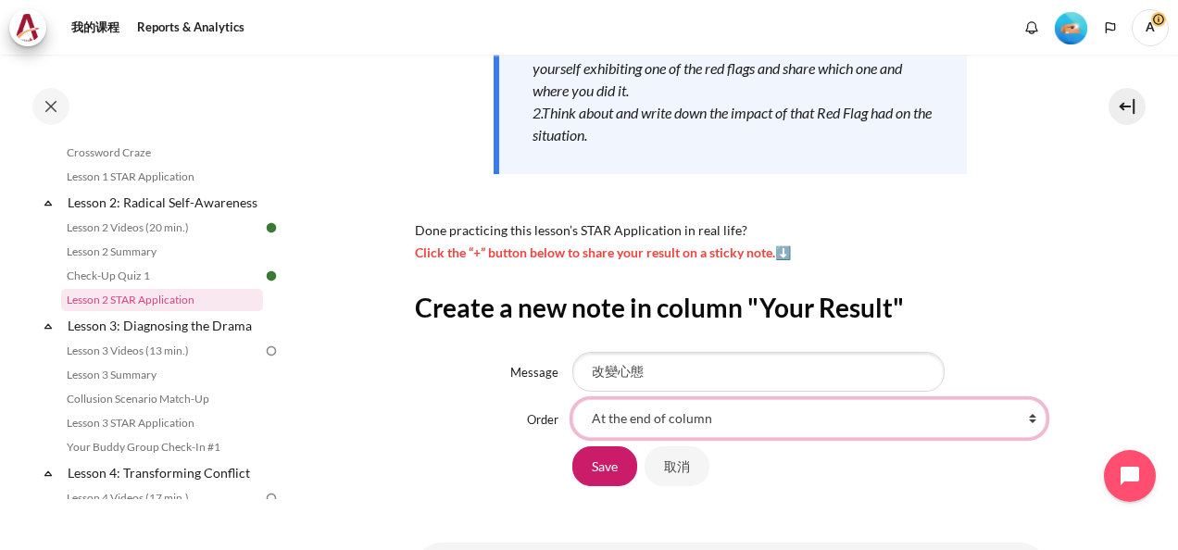
click at [678, 419] on select "At the end of column First place in column After 'I became defensive' After 'I …" at bounding box center [810, 418] width 474 height 39
click at [674, 419] on select "At the end of column First place in column After 'I became defensive' After 'I …" at bounding box center [810, 418] width 474 height 39
select select "5"
click at [573, 399] on select "At the end of column First place in column After 'I became defensive' After 'I …" at bounding box center [810, 418] width 474 height 39
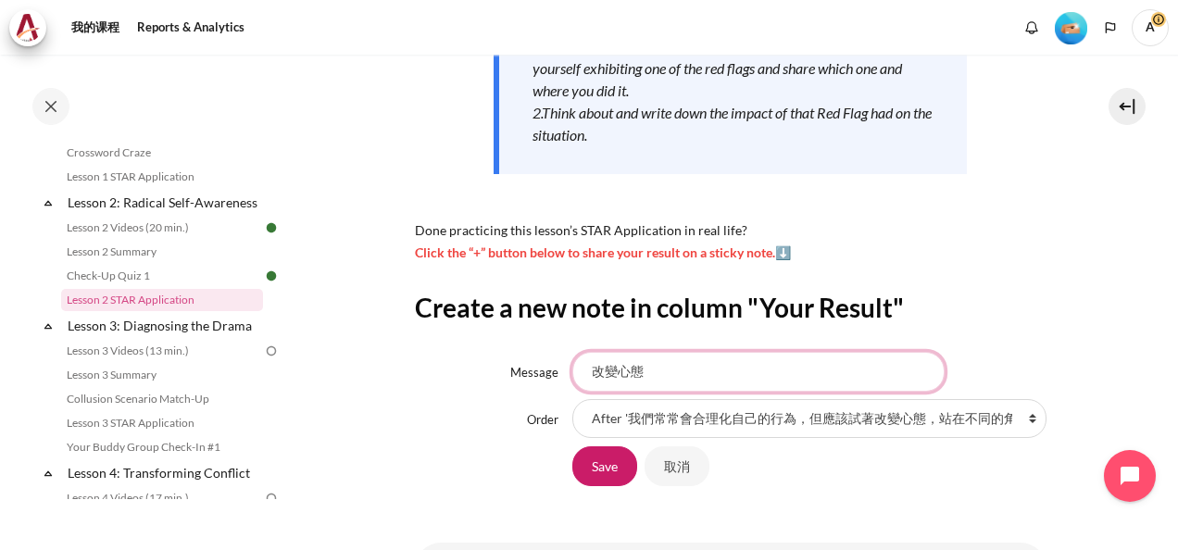
click at [673, 370] on input "改變心態" at bounding box center [759, 371] width 372 height 39
type input "改變心態 面對真實的自己"
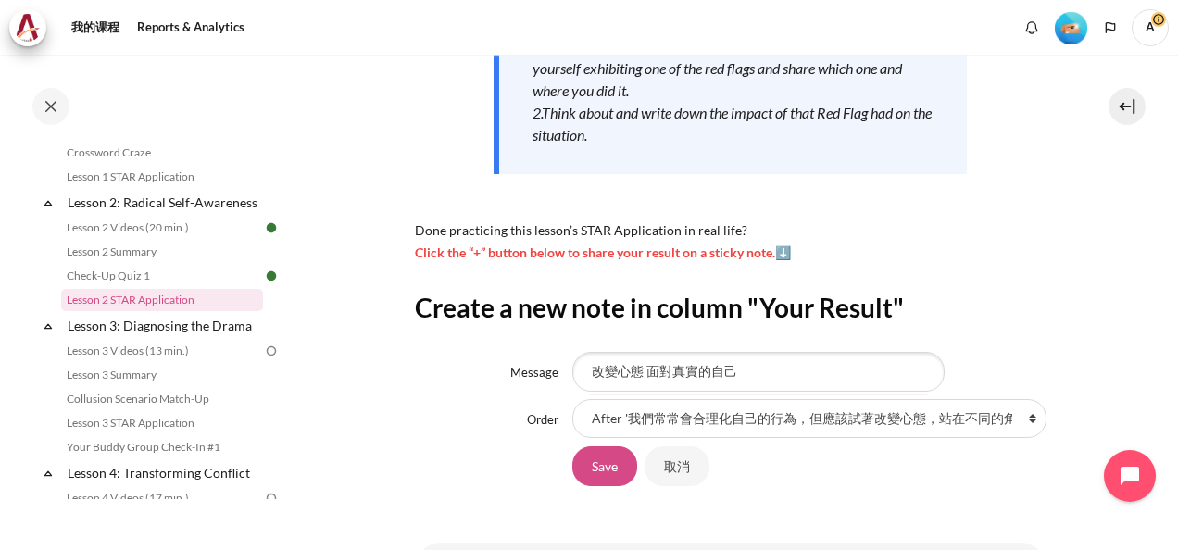
click at [604, 467] on input "Save" at bounding box center [605, 466] width 65 height 39
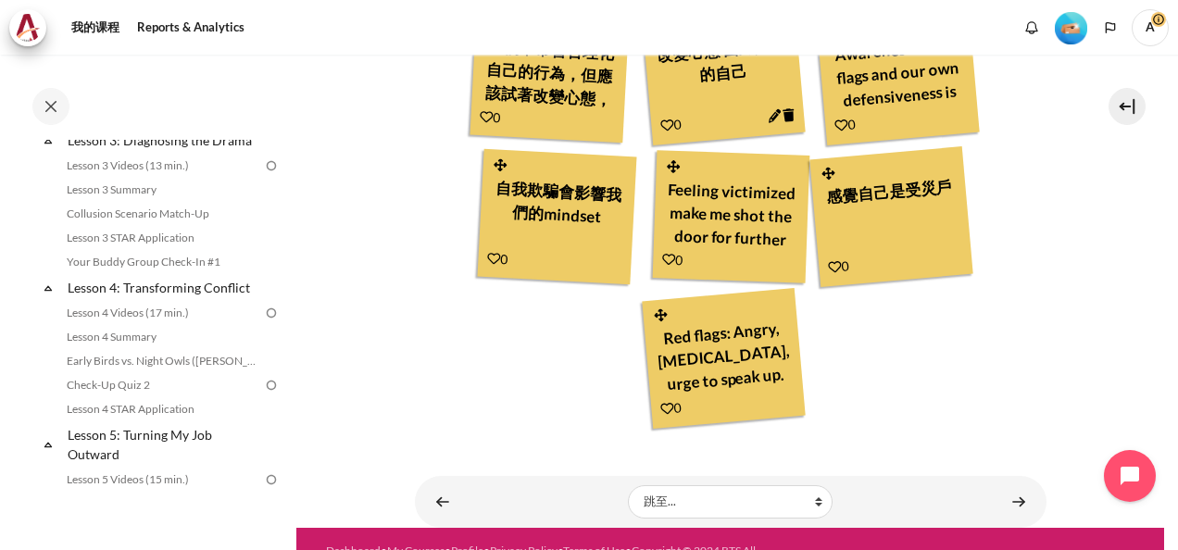
scroll to position [912, 0]
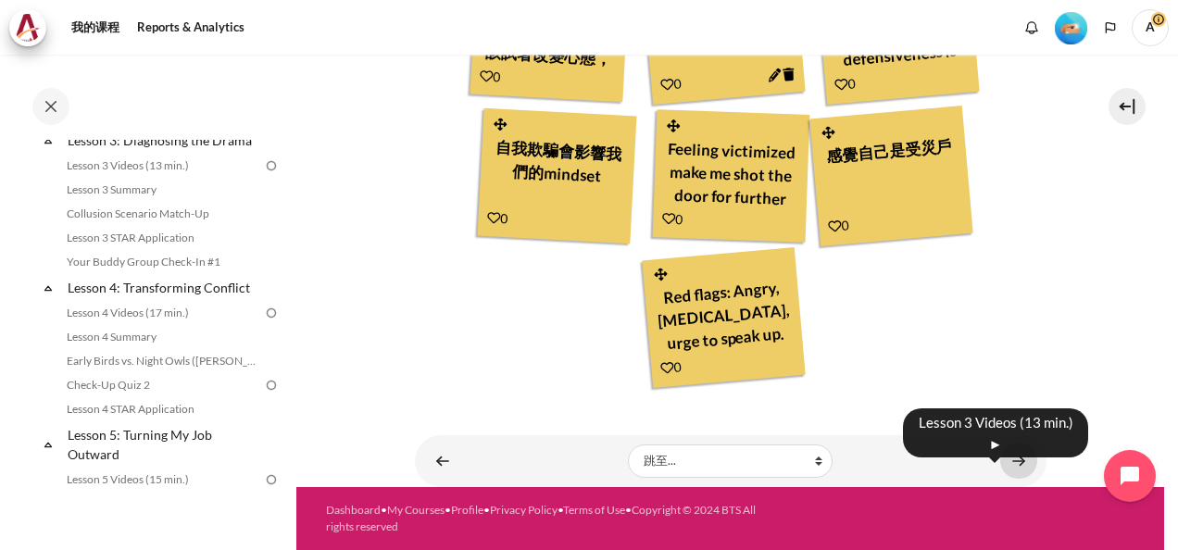
click at [1006, 465] on link "内容" at bounding box center [1019, 461] width 37 height 36
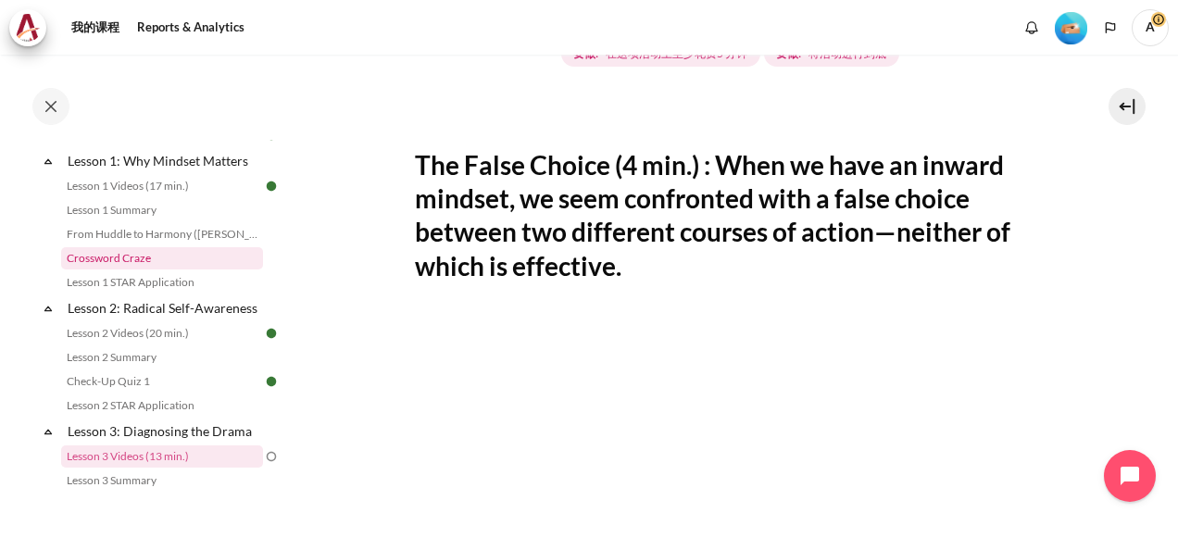
scroll to position [240, 0]
